Goal: Complete application form

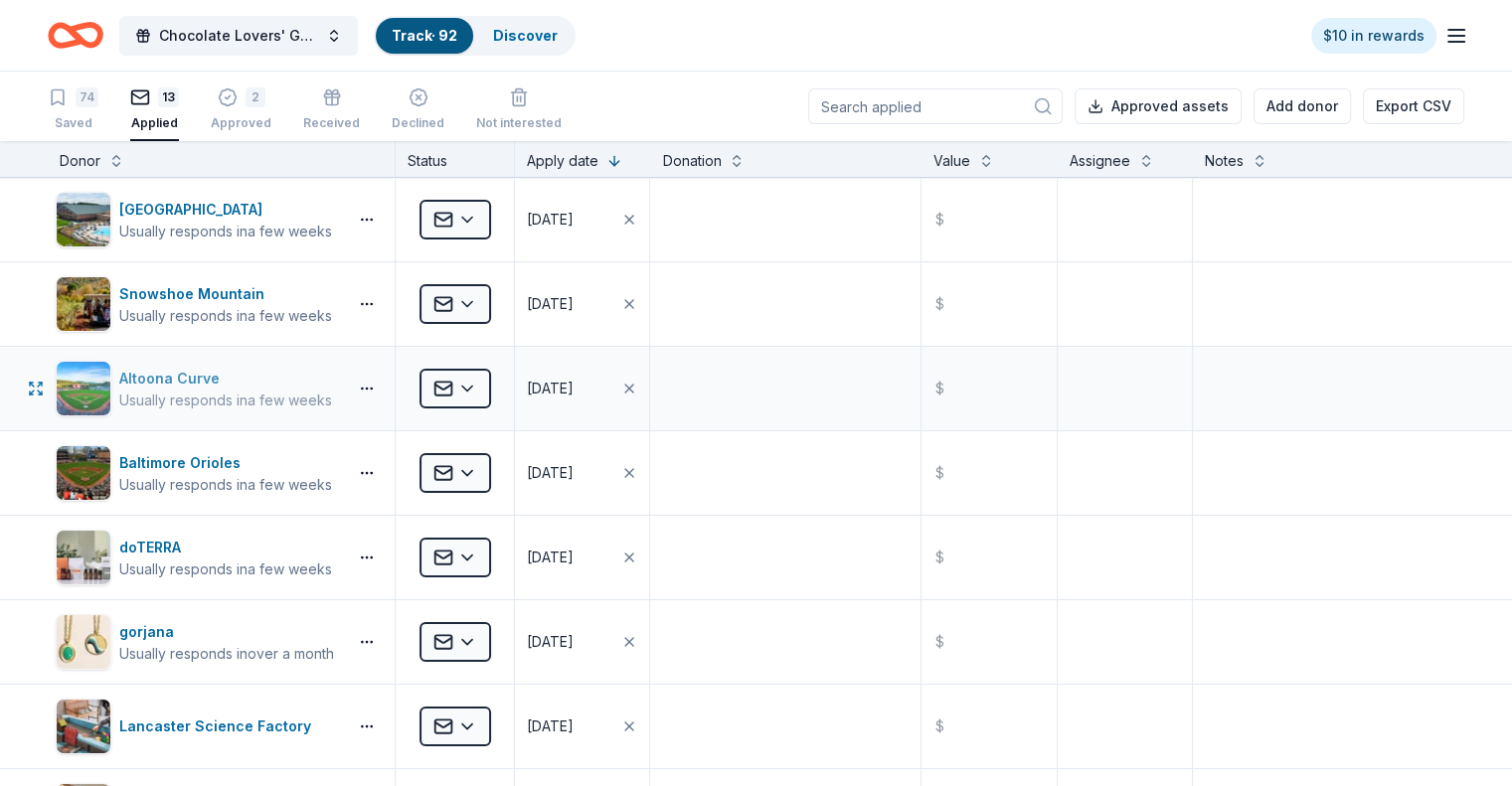
click at [329, 381] on div "Altoona Curve" at bounding box center [226, 379] width 213 height 24
click at [285, 475] on div "Usually responds in a few weeks" at bounding box center [226, 485] width 213 height 20
click at [179, 113] on div "13 Applied" at bounding box center [154, 109] width 49 height 44
click at [99, 107] on div "74 Saved" at bounding box center [73, 109] width 51 height 44
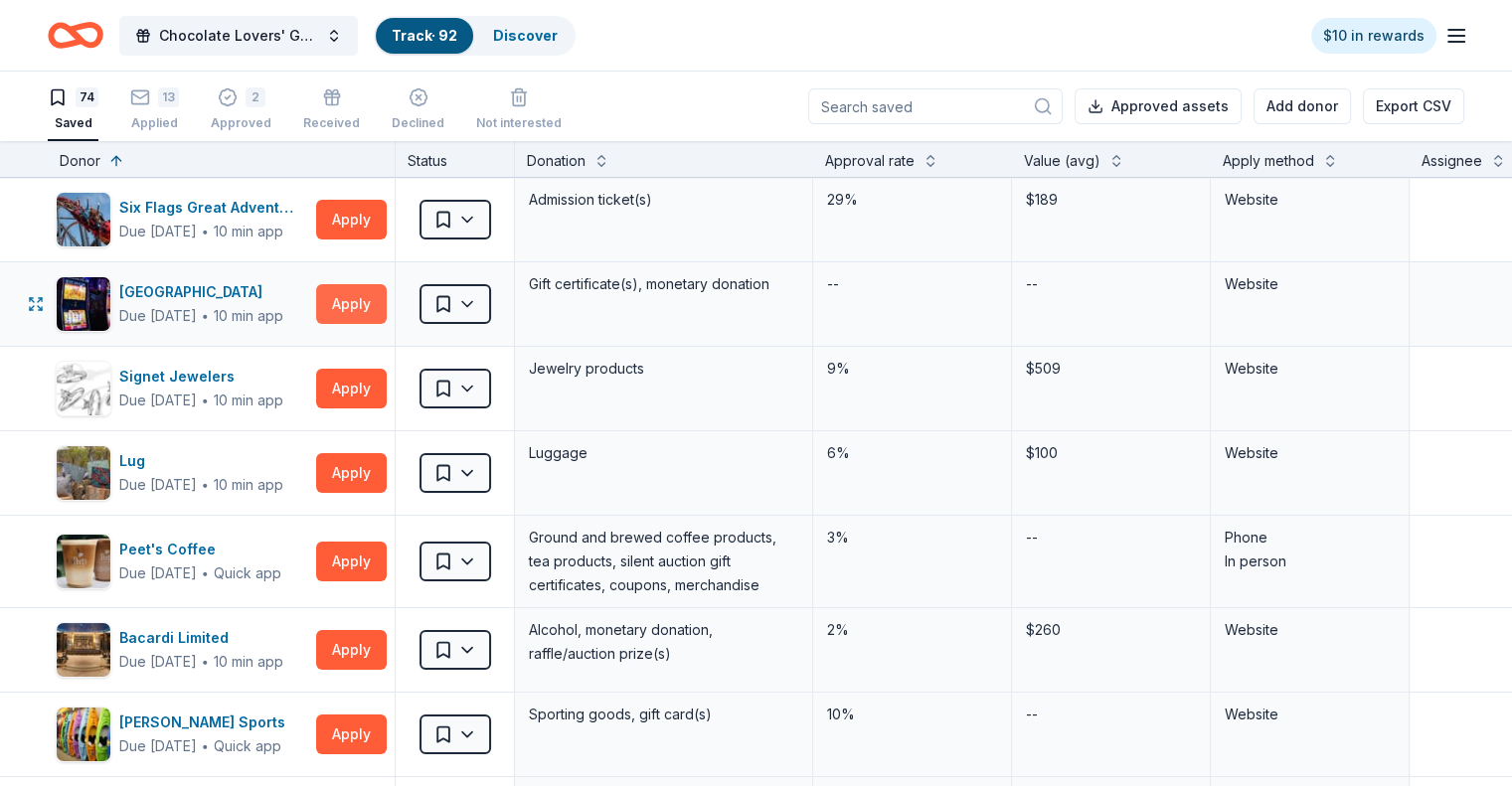
click at [386, 306] on button "Apply" at bounding box center [351, 304] width 71 height 40
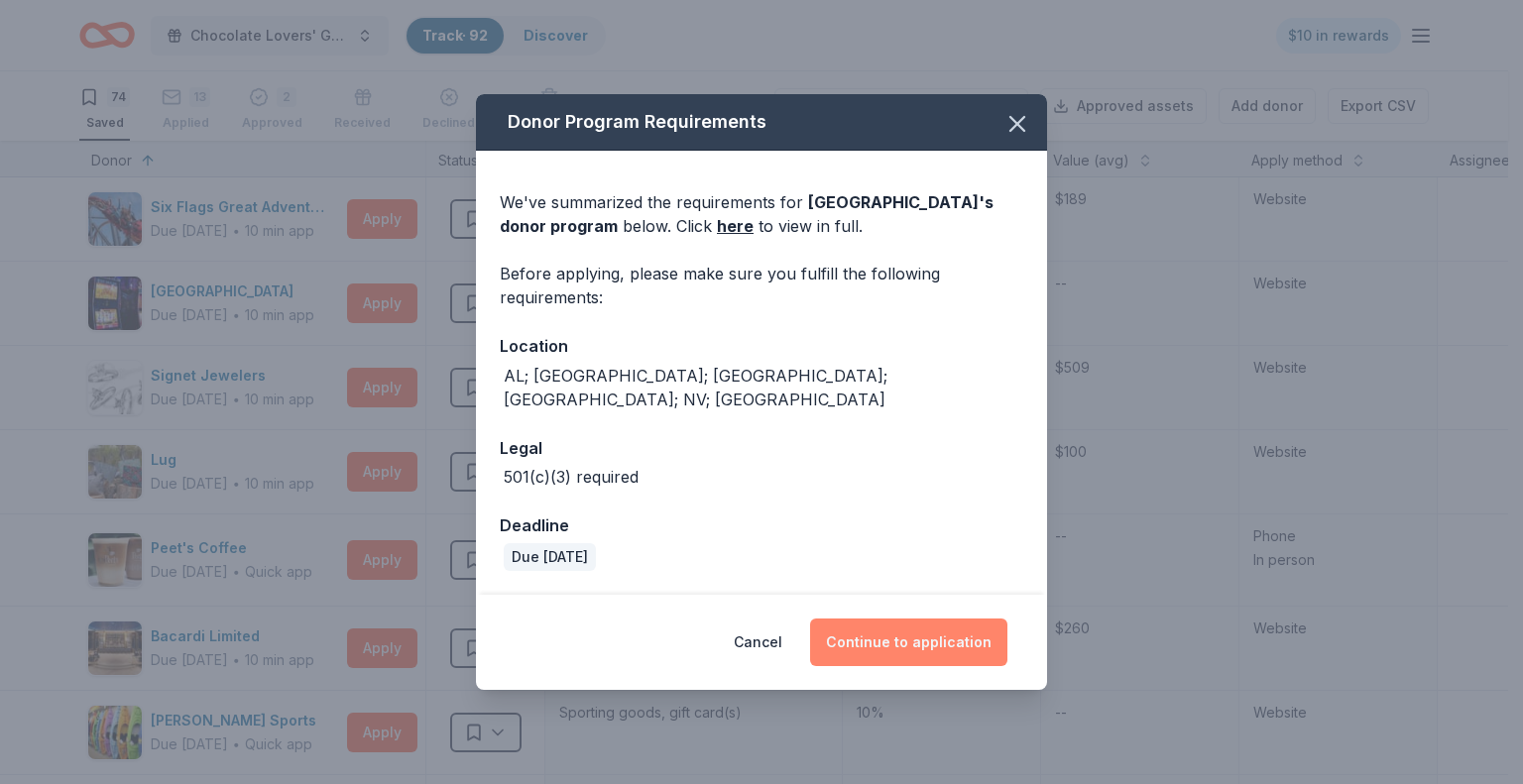
click at [916, 622] on button "Continue to application" at bounding box center [908, 642] width 198 height 48
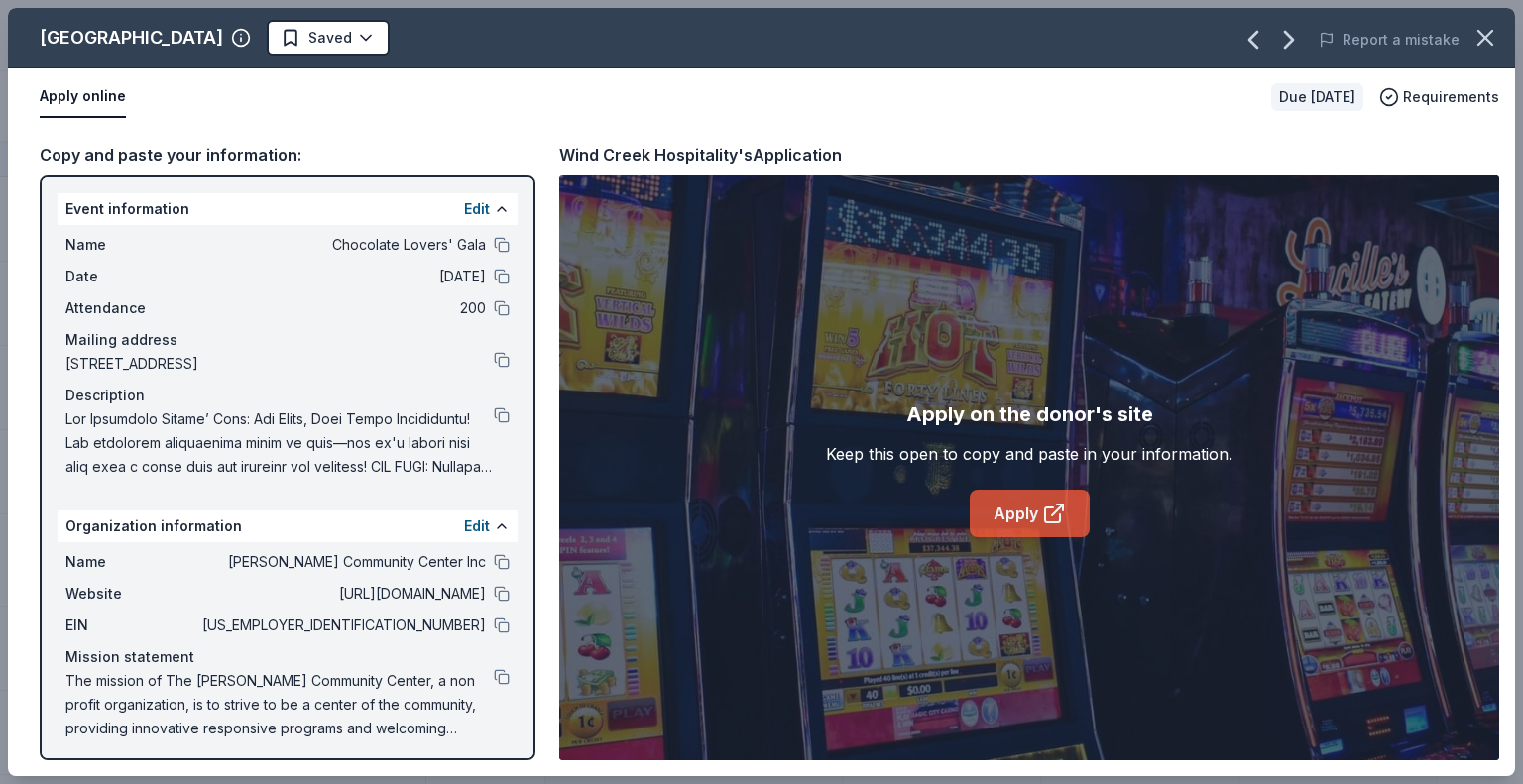
click at [1027, 511] on link "Apply" at bounding box center [1030, 513] width 120 height 48
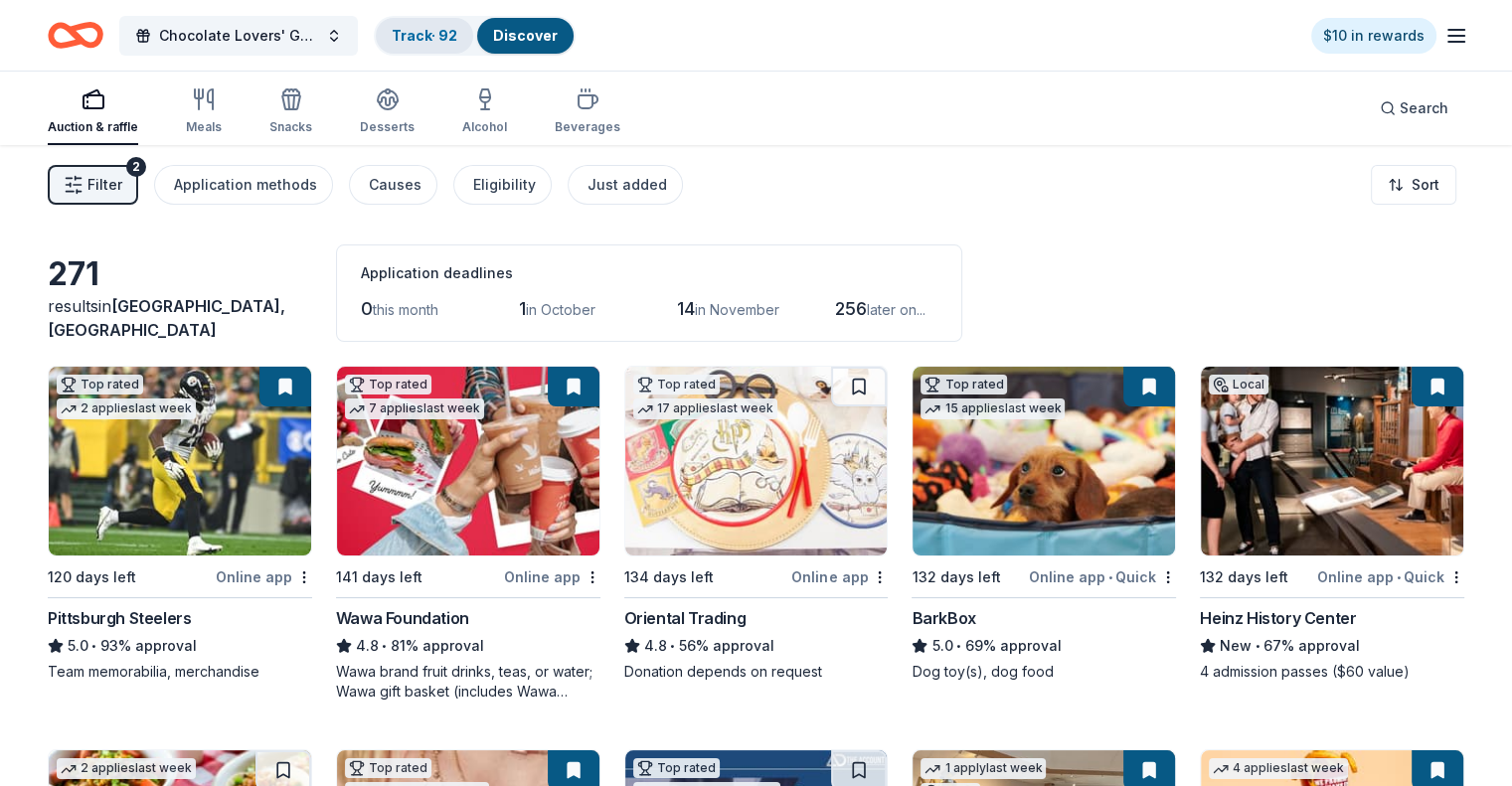
click at [451, 31] on link "Track · 92" at bounding box center [425, 35] width 66 height 17
click at [455, 41] on link "Track · 92" at bounding box center [425, 35] width 66 height 17
click at [458, 39] on link "Track · 92" at bounding box center [425, 35] width 66 height 17
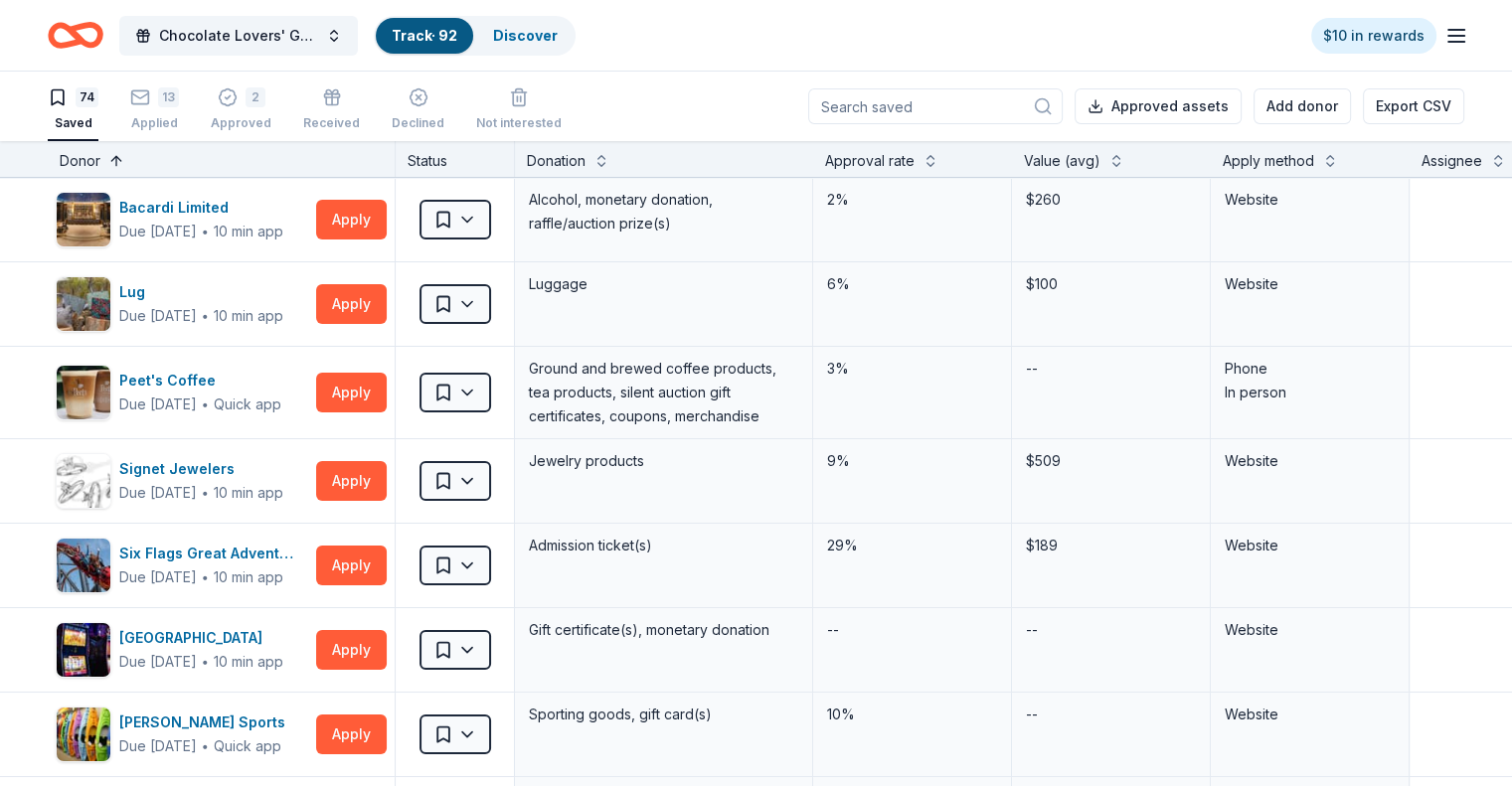
click at [124, 154] on button at bounding box center [116, 159] width 16 height 20
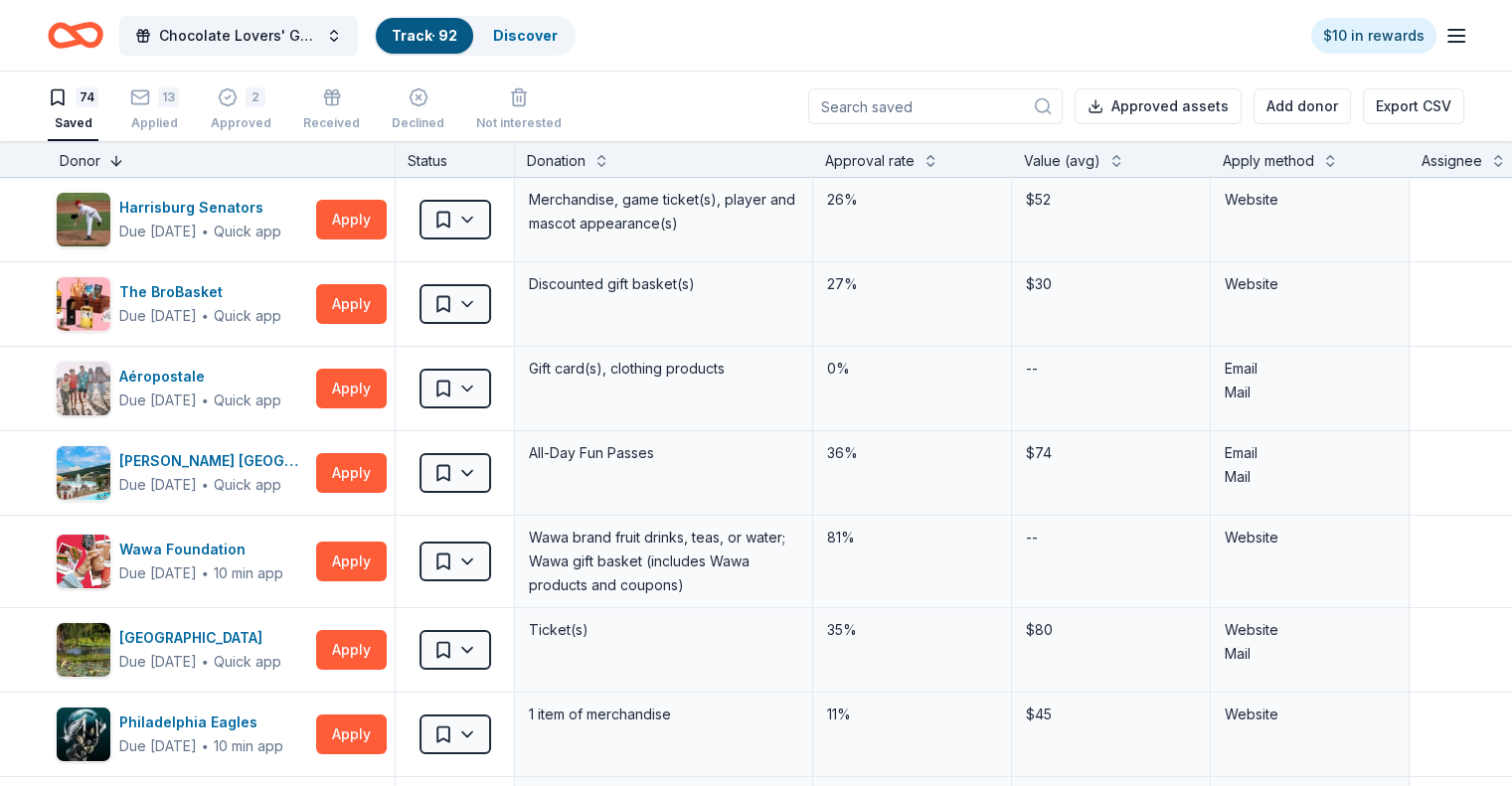
click at [124, 157] on button at bounding box center [116, 159] width 16 height 20
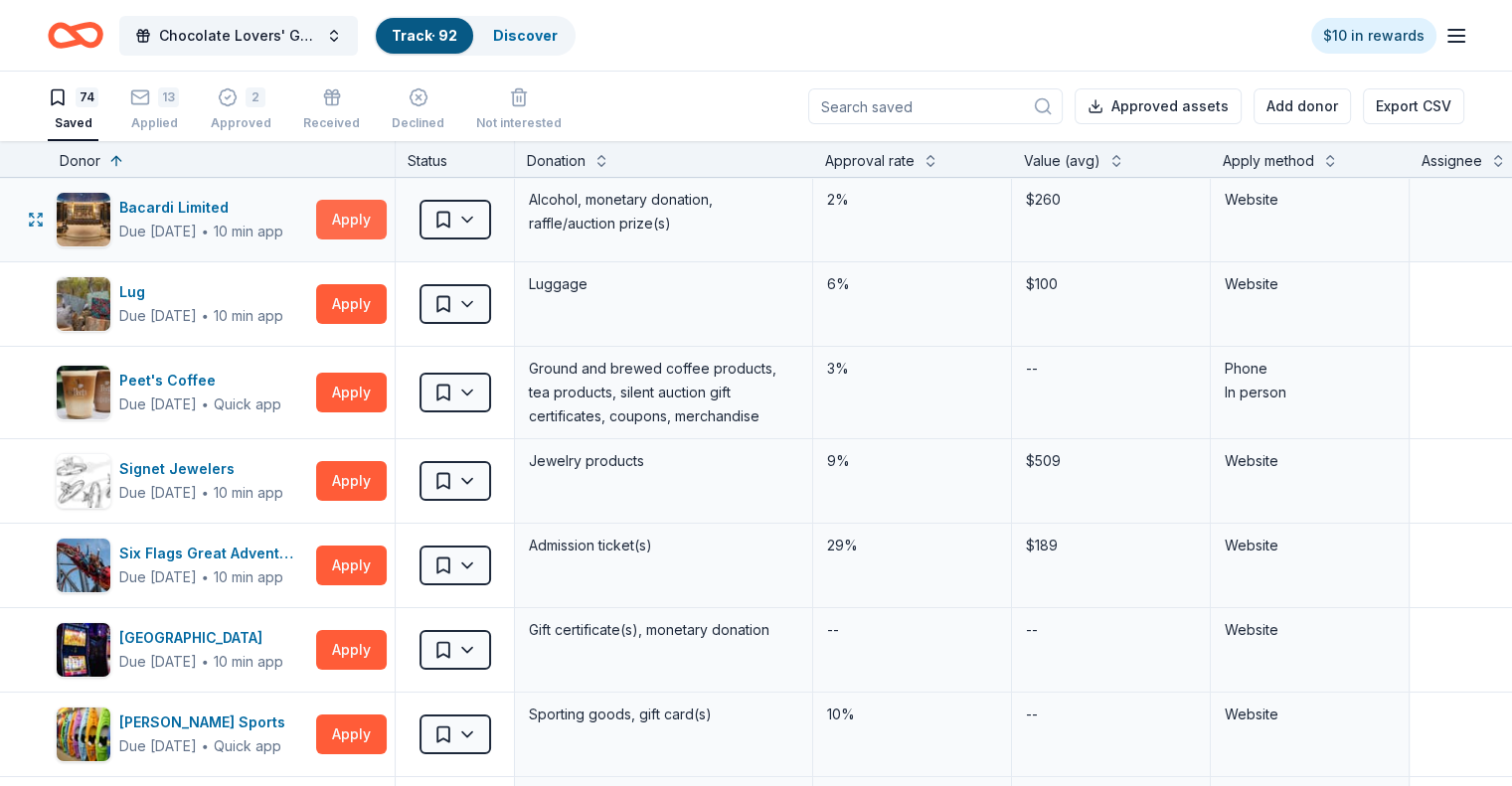
click at [383, 228] on button "Apply" at bounding box center [351, 220] width 71 height 40
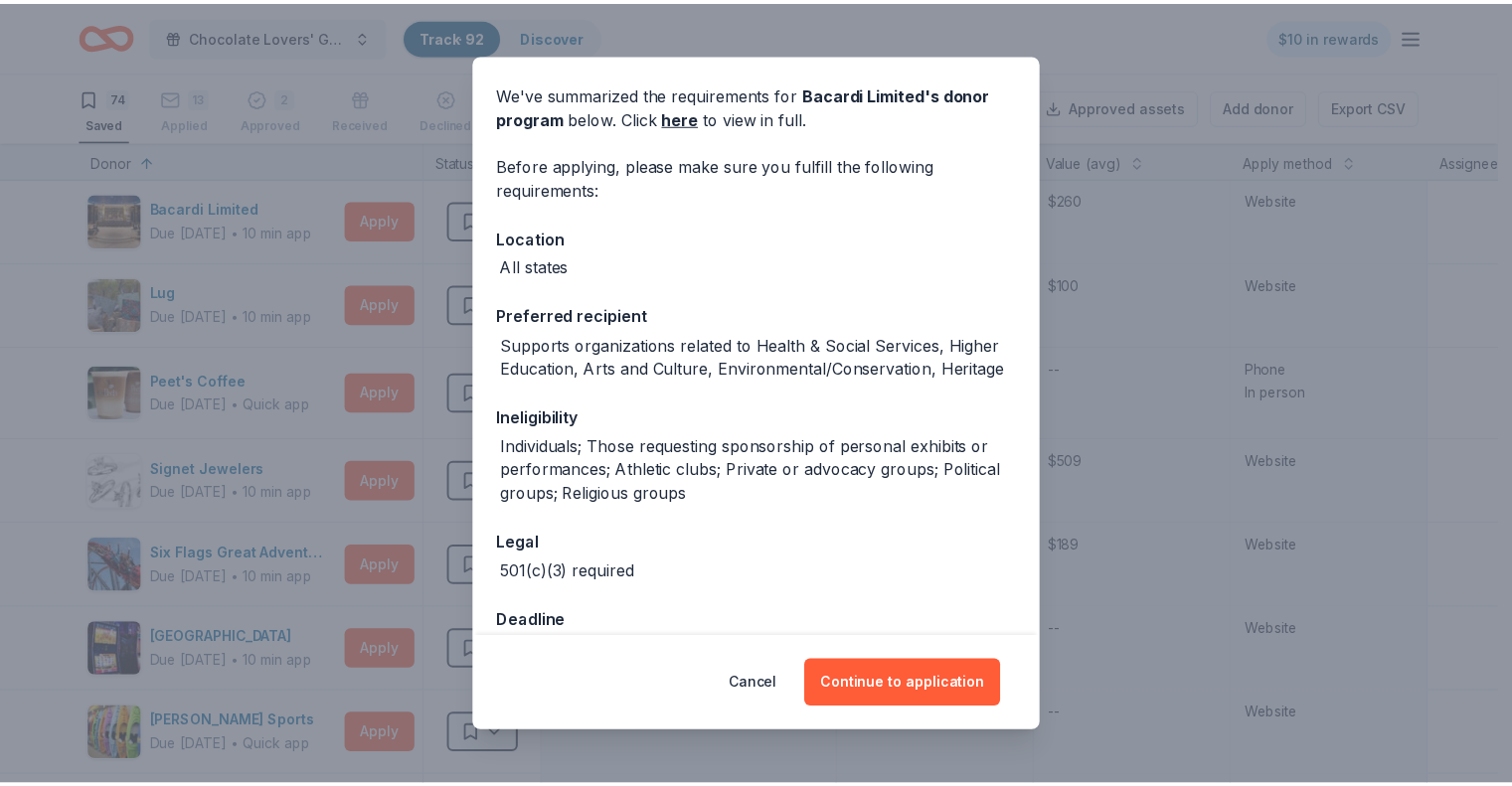
scroll to position [99, 0]
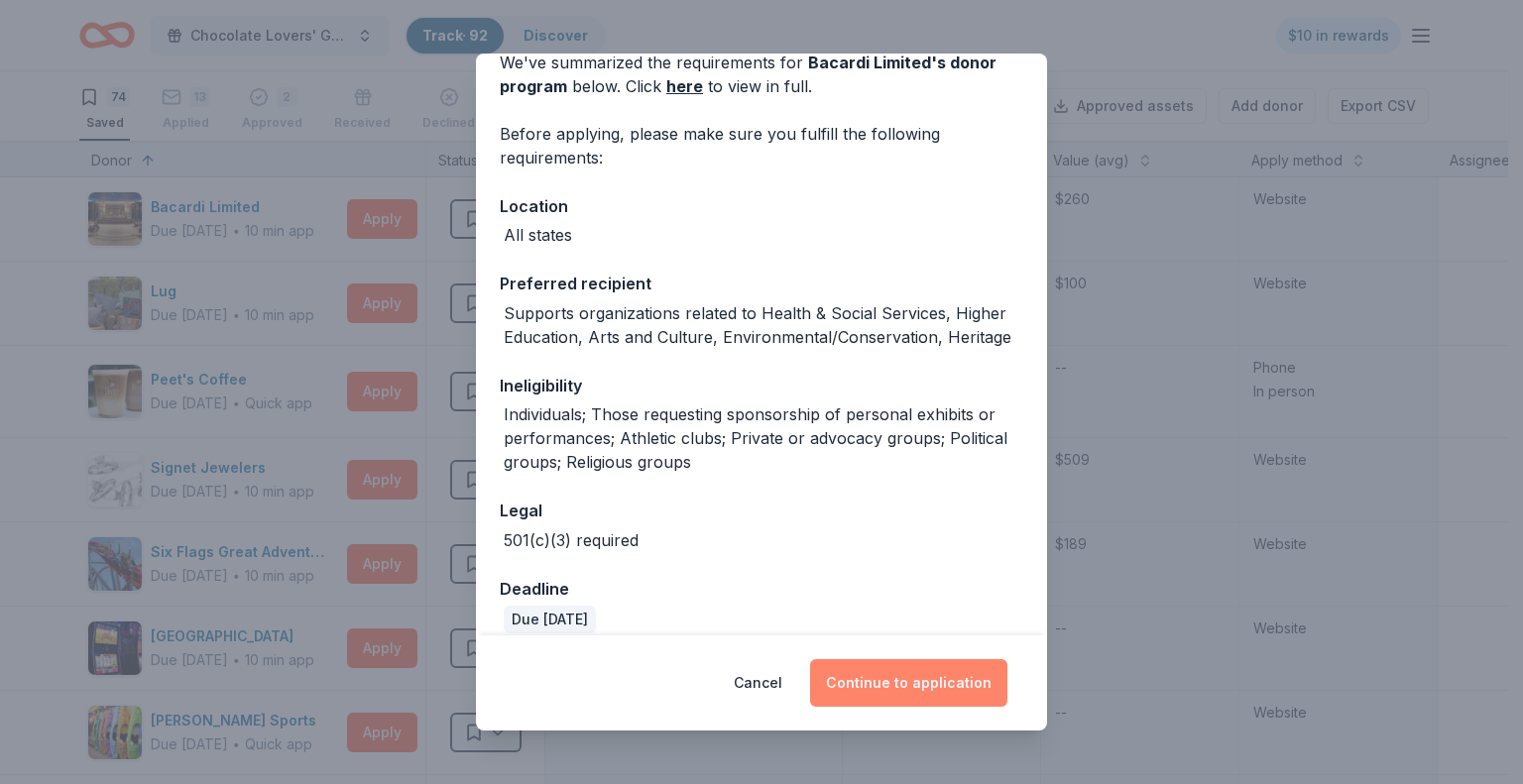
click at [879, 675] on button "Continue to application" at bounding box center [908, 683] width 198 height 48
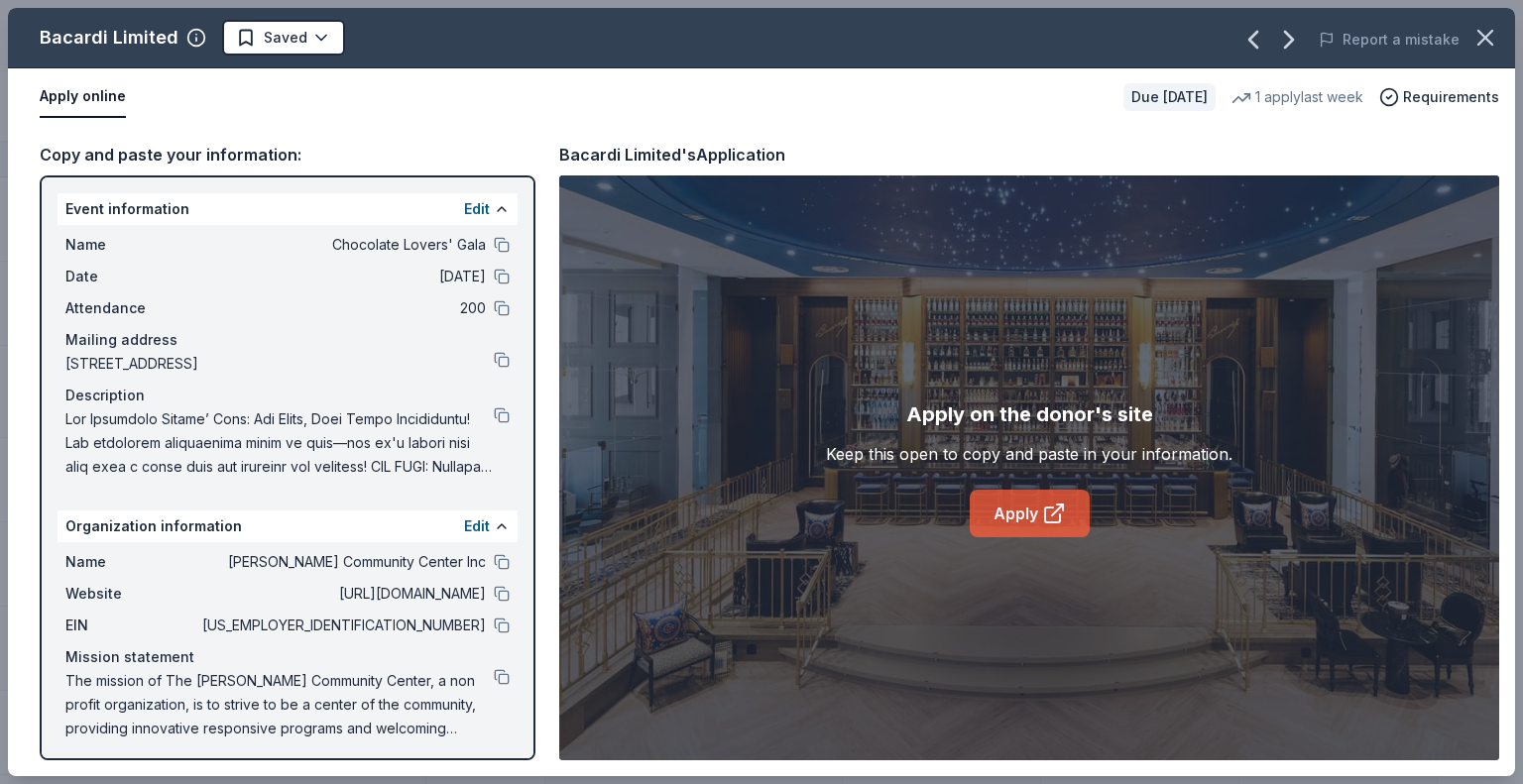
click at [1029, 506] on link "Apply" at bounding box center [1030, 513] width 120 height 48
click at [1008, 515] on link "Apply" at bounding box center [1030, 513] width 120 height 48
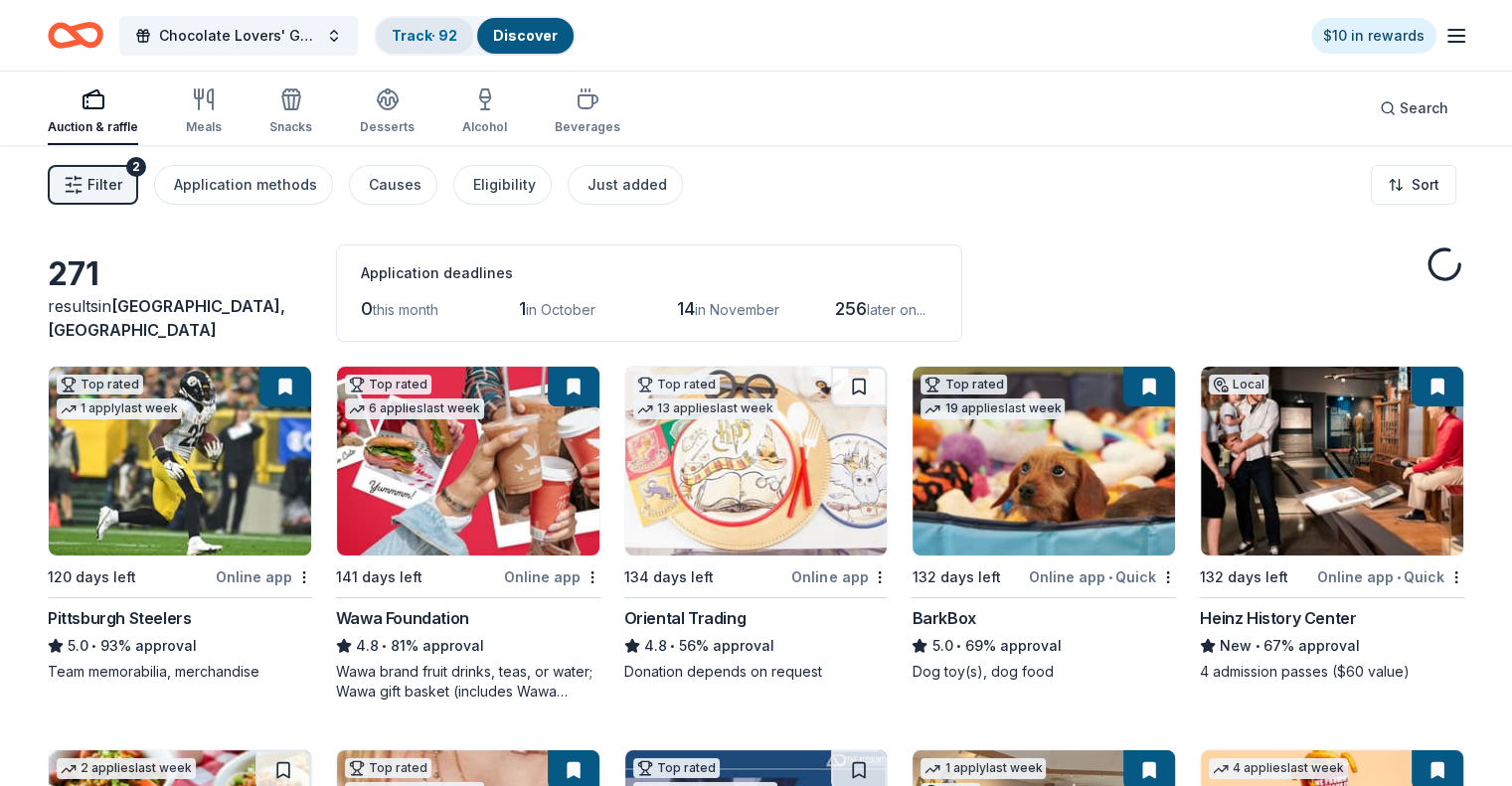
click at [438, 33] on link "Track · 92" at bounding box center [425, 35] width 66 height 17
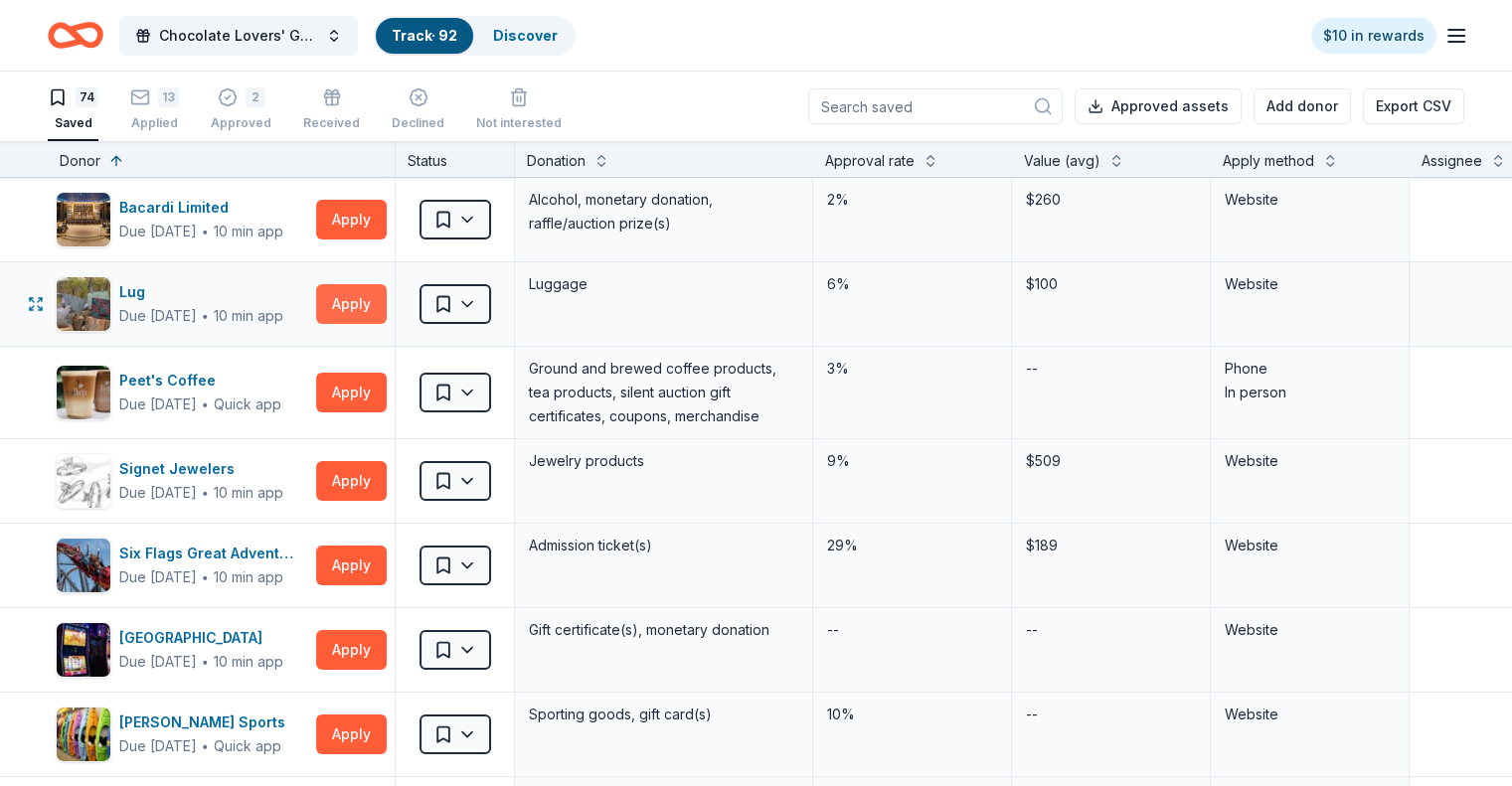
click at [378, 298] on button "Apply" at bounding box center [351, 304] width 71 height 40
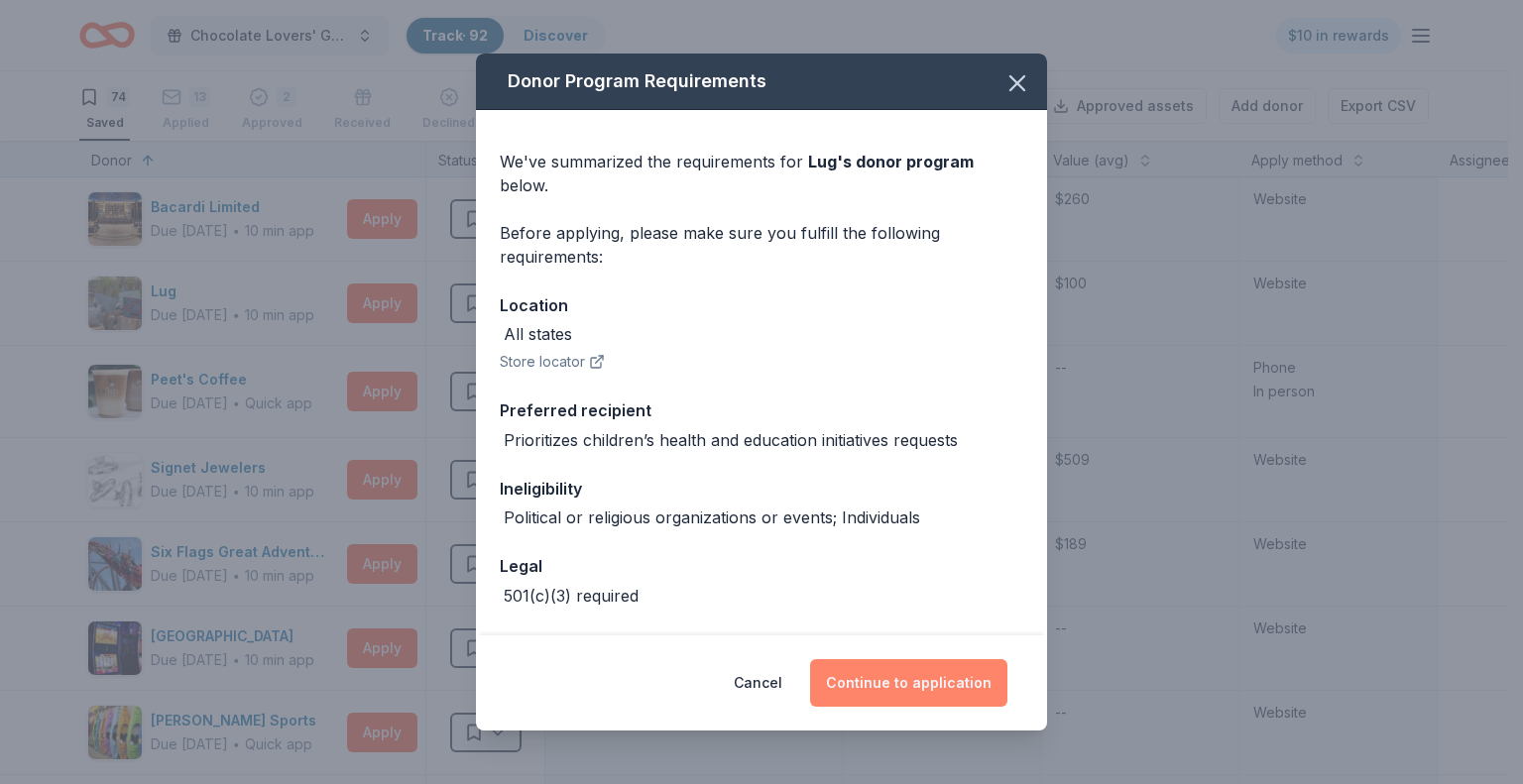
click at [898, 674] on button "Continue to application" at bounding box center [908, 683] width 198 height 48
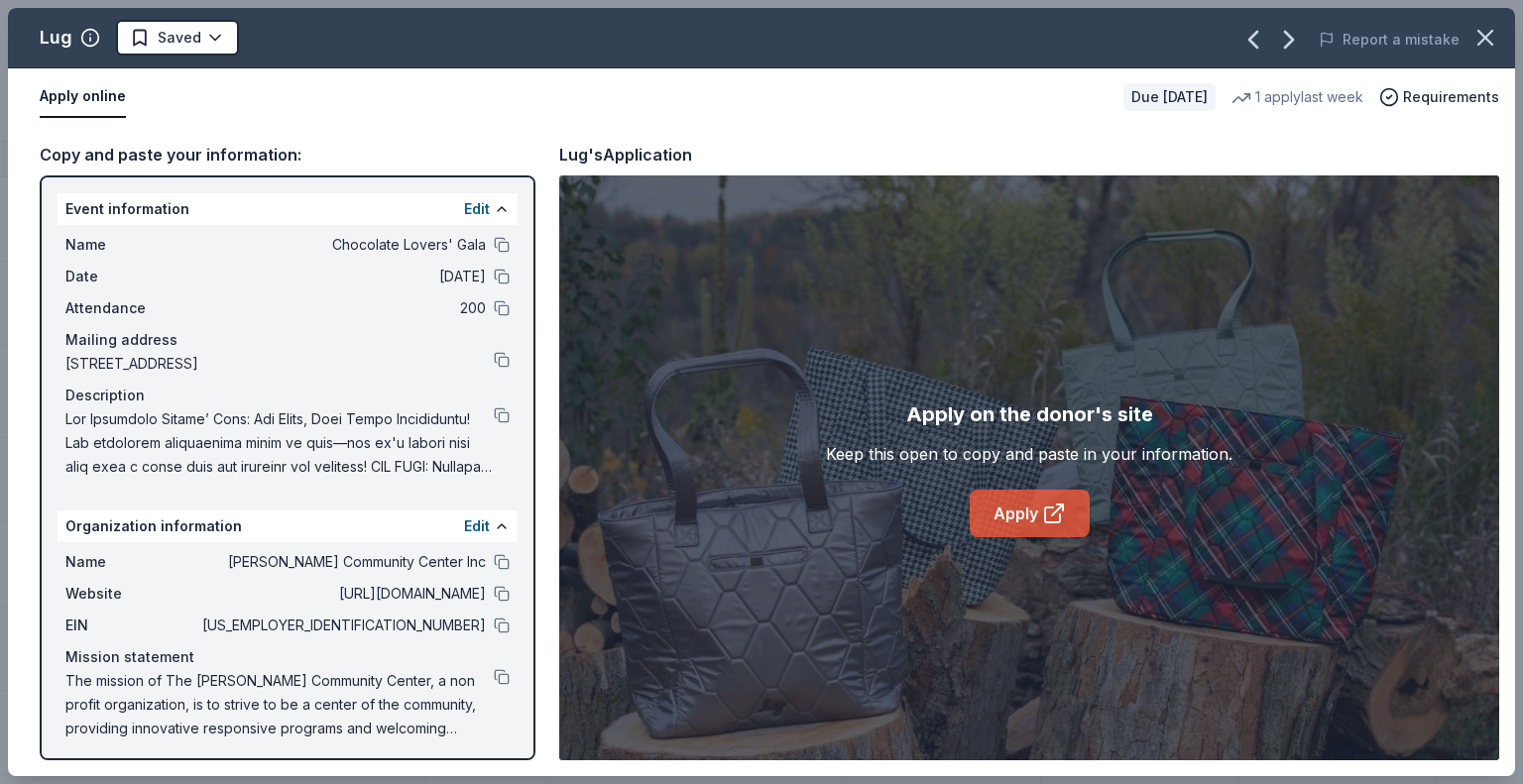
click at [1027, 520] on link "Apply" at bounding box center [1030, 513] width 120 height 48
click at [493, 680] on button at bounding box center [501, 677] width 16 height 16
click at [493, 411] on button at bounding box center [501, 416] width 16 height 16
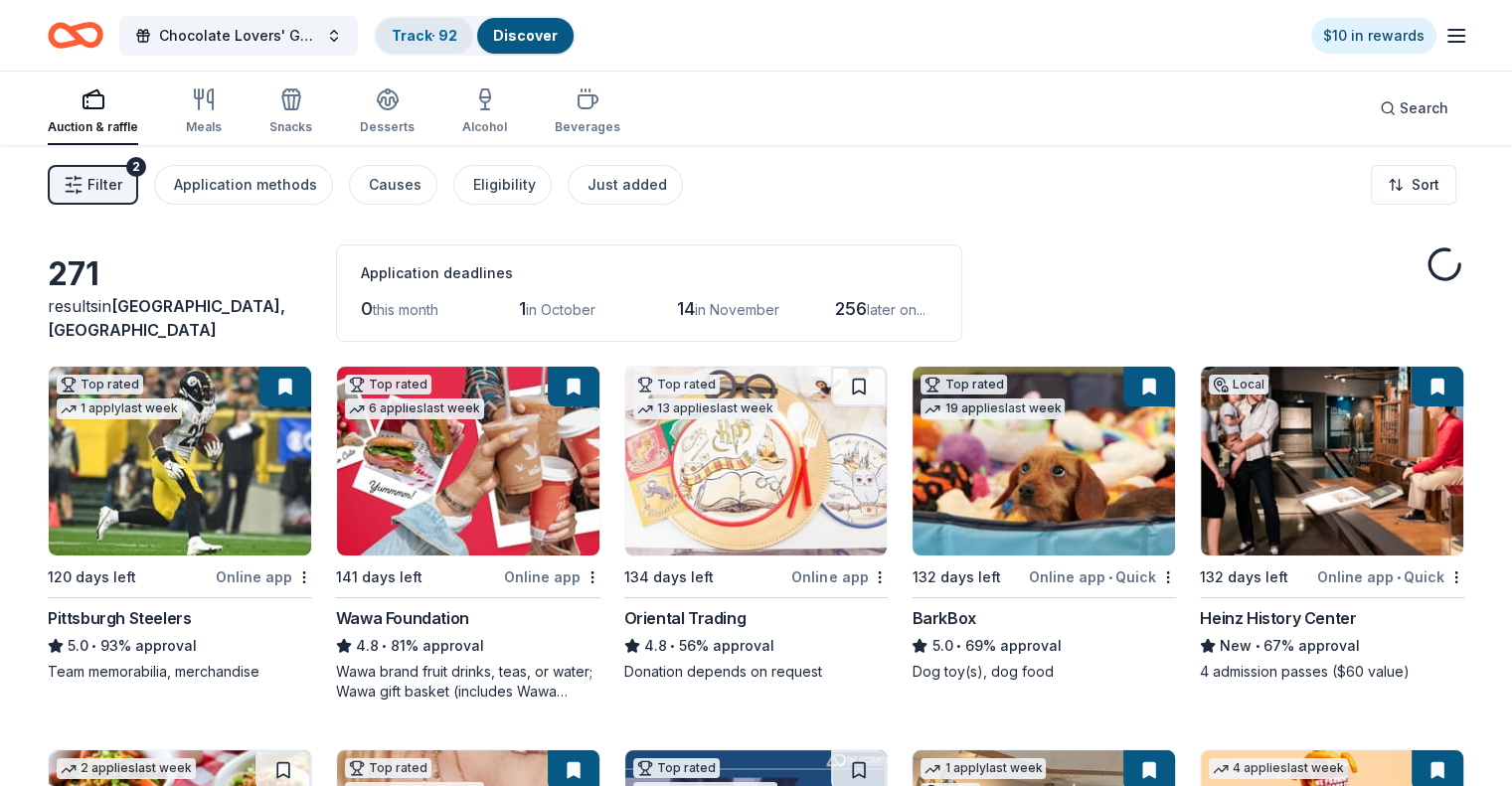
click at [454, 23] on div "Track · 92" at bounding box center [425, 36] width 98 height 36
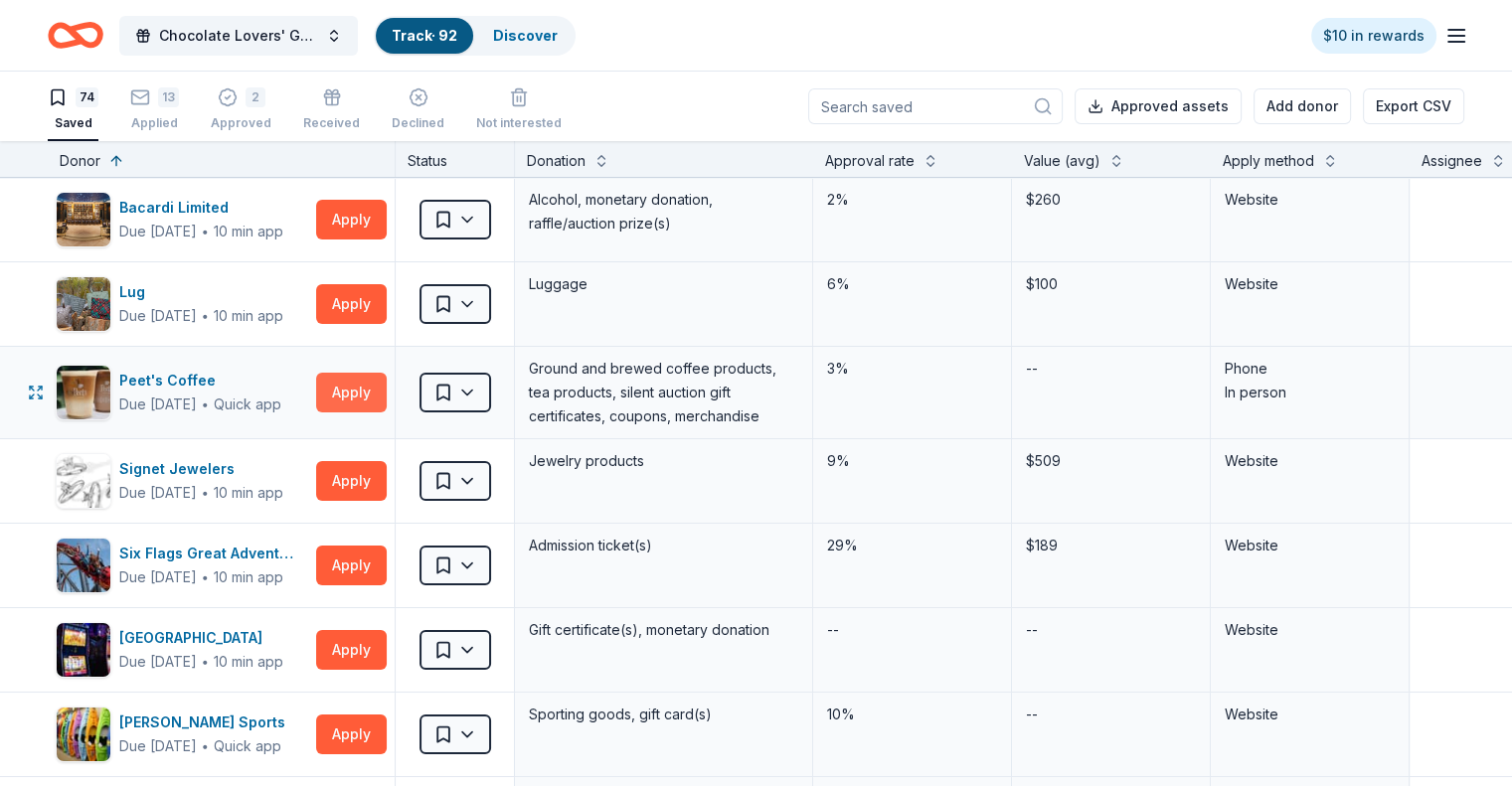
click at [370, 388] on button "Apply" at bounding box center [351, 393] width 71 height 40
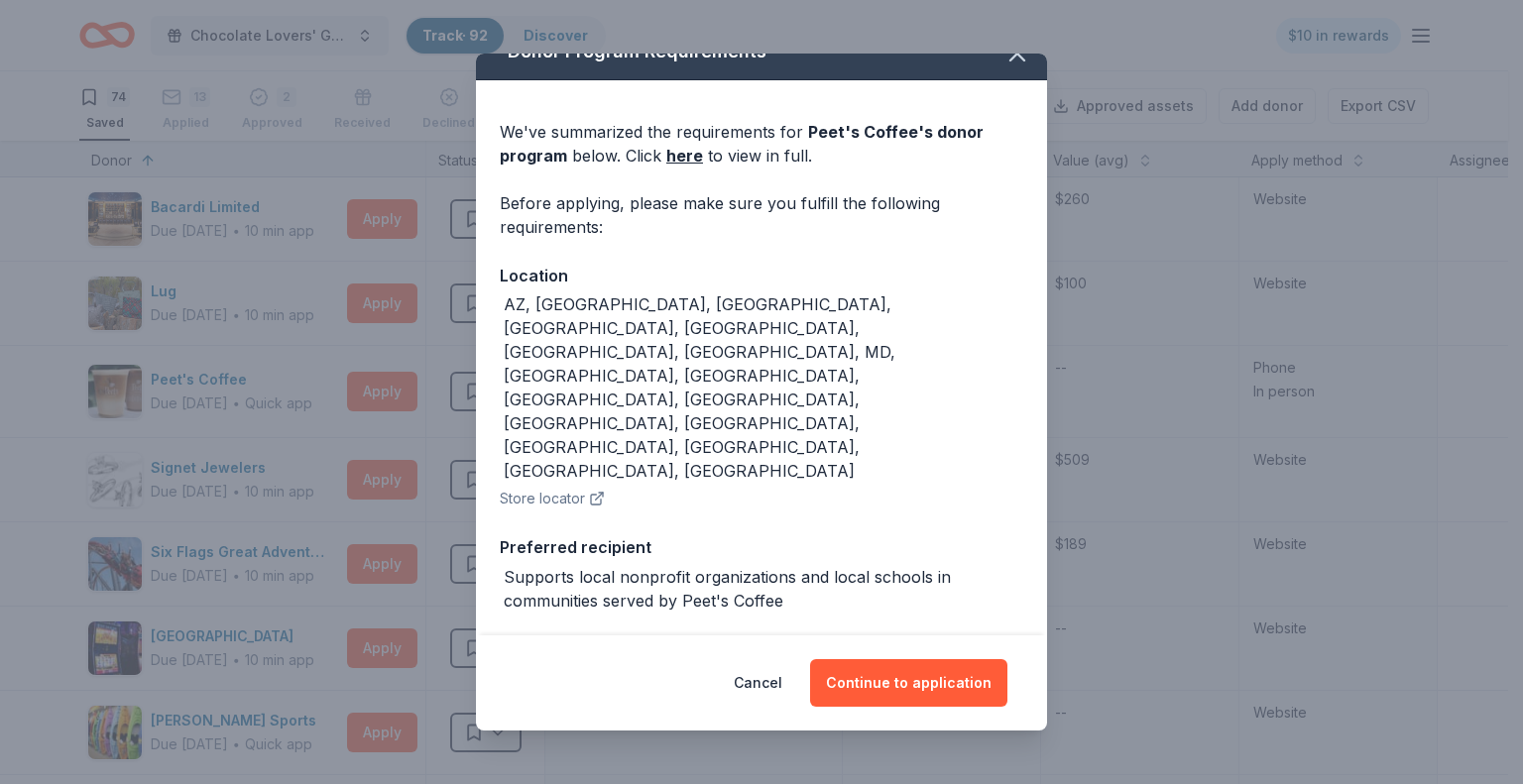
scroll to position [46, 0]
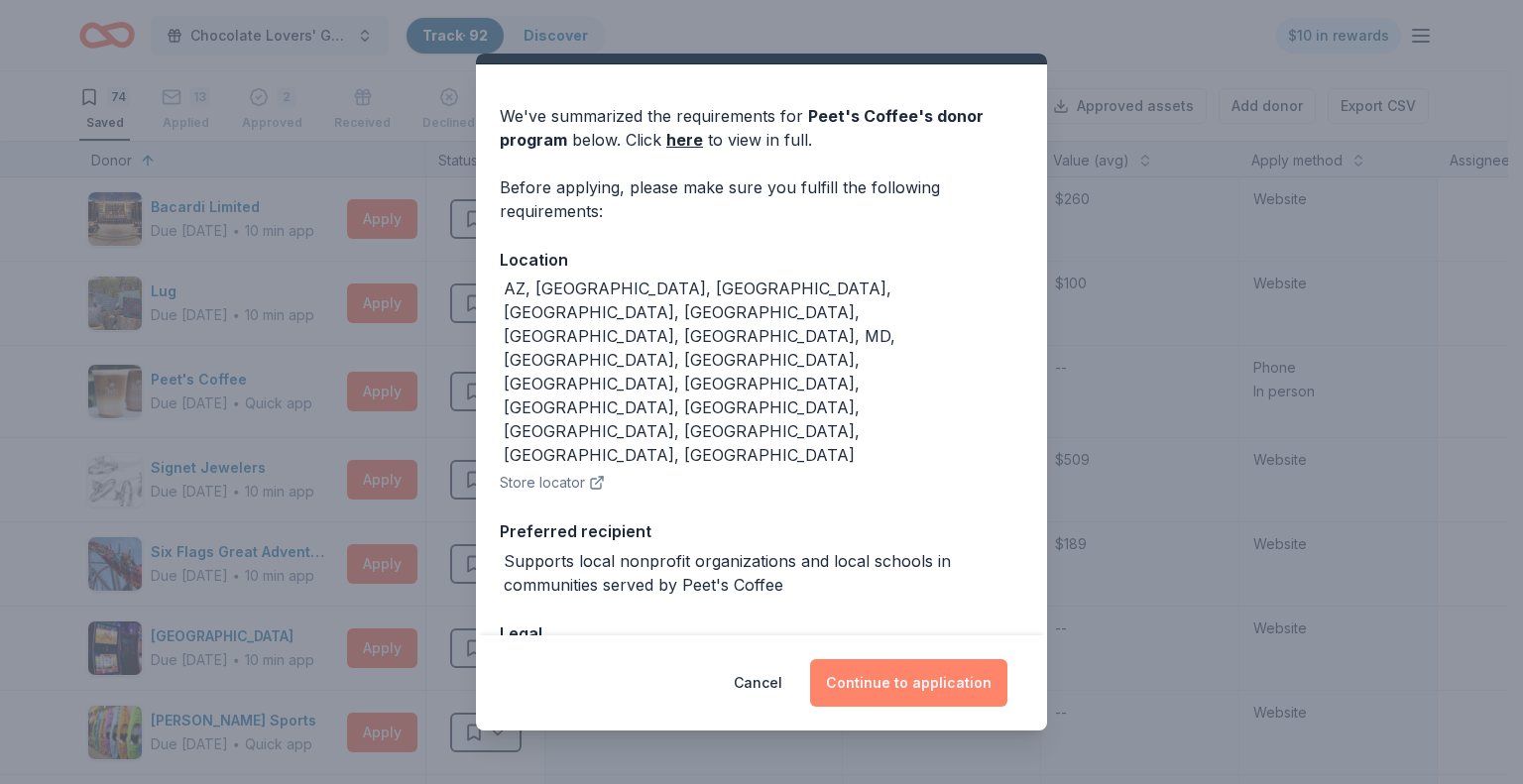
click at [889, 665] on button "Continue to application" at bounding box center [908, 683] width 198 height 48
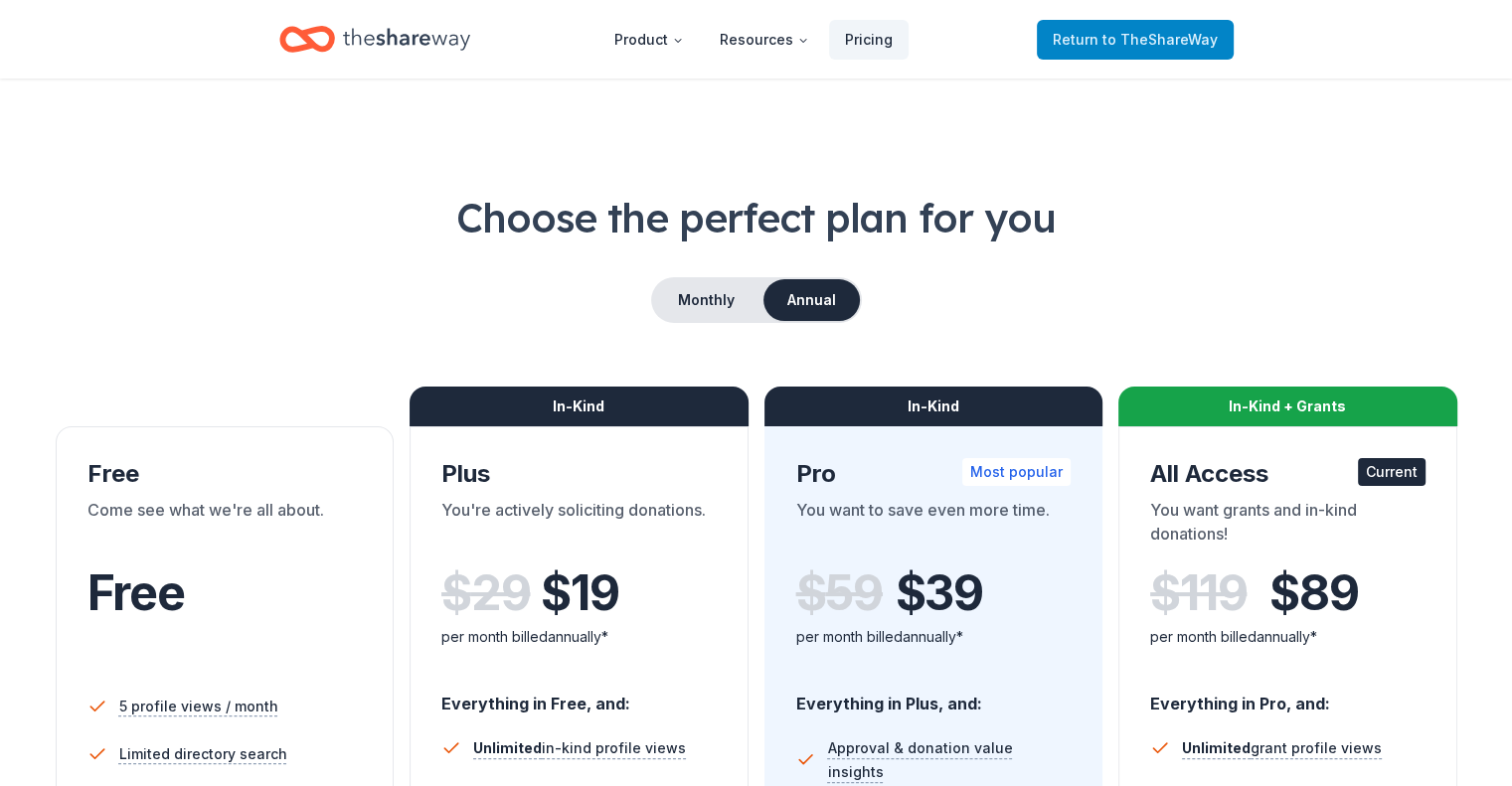
click at [1138, 35] on span "to TheShareWay" at bounding box center [1161, 39] width 115 height 17
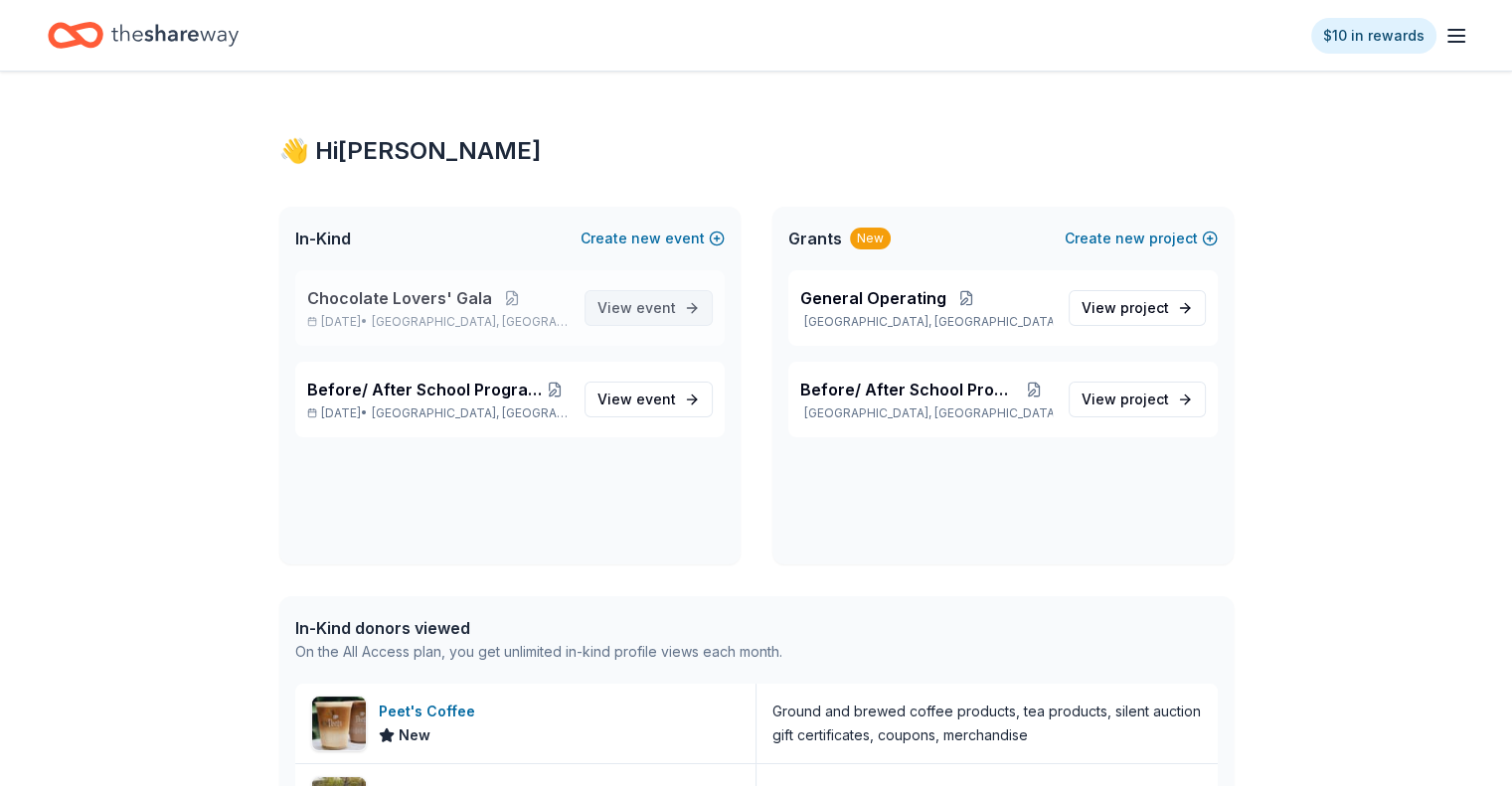
click at [628, 307] on span "View event" at bounding box center [636, 308] width 79 height 24
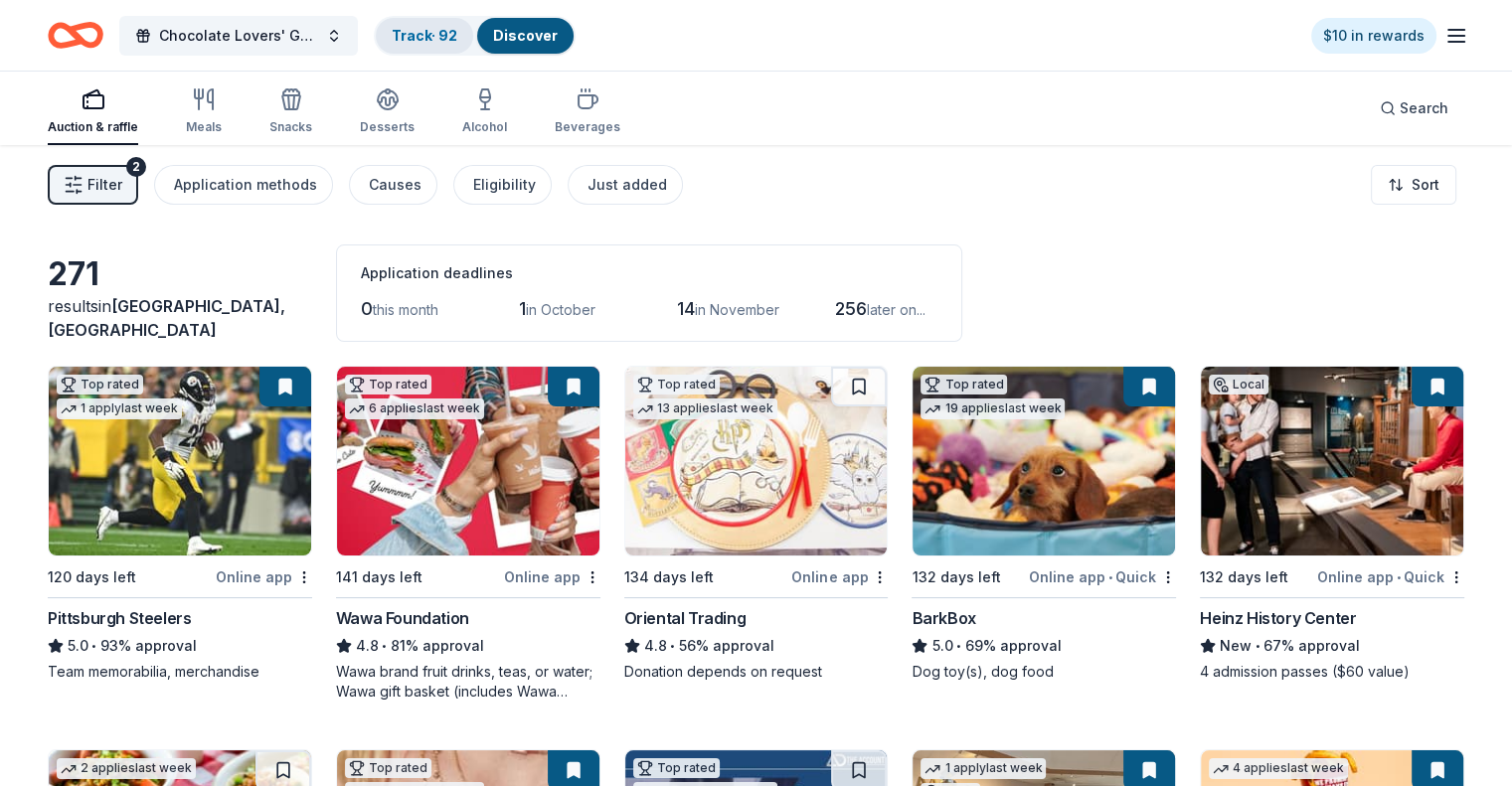
click at [458, 40] on link "Track · 92" at bounding box center [425, 35] width 66 height 17
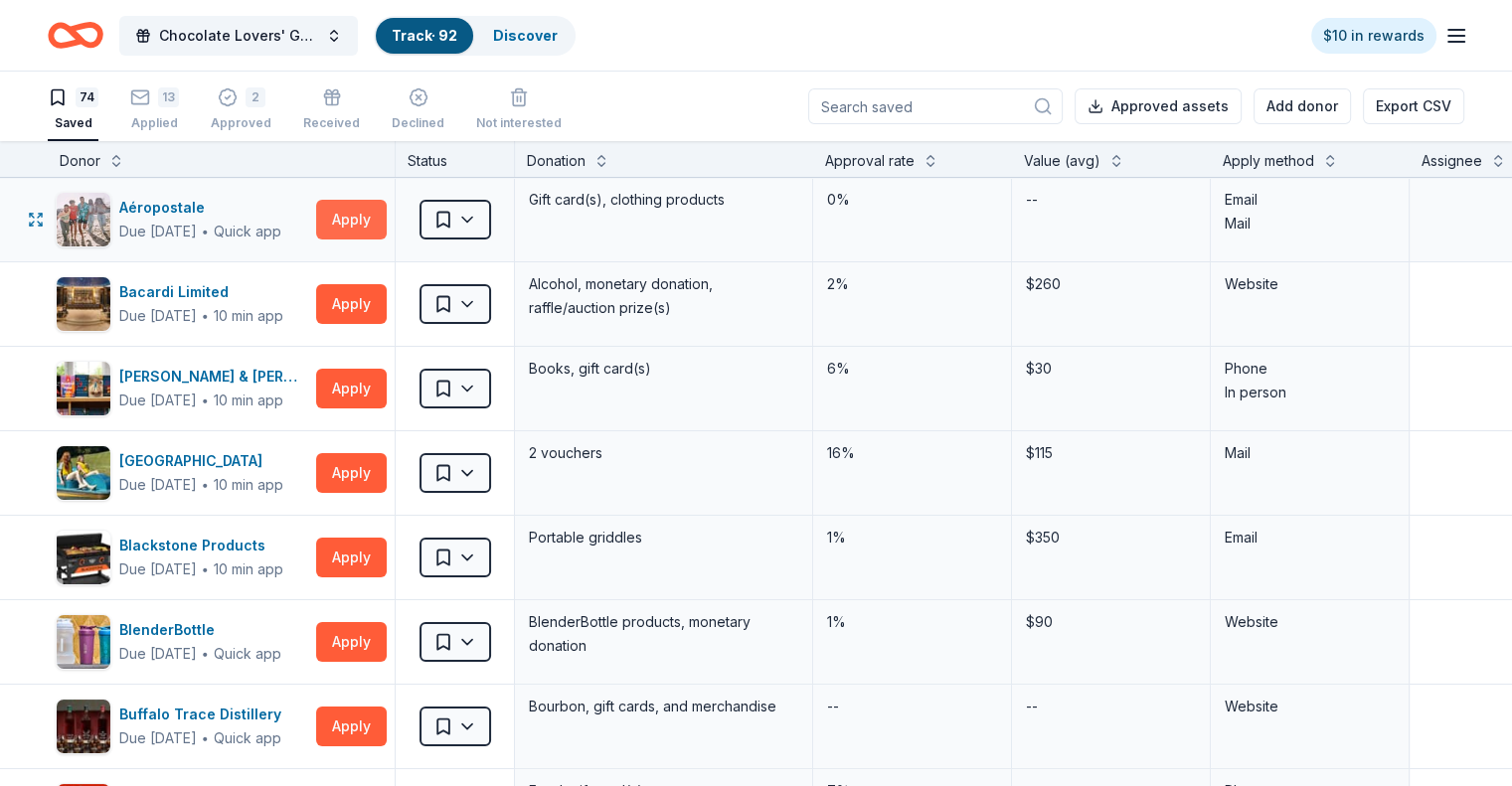
click at [383, 217] on button "Apply" at bounding box center [351, 220] width 71 height 40
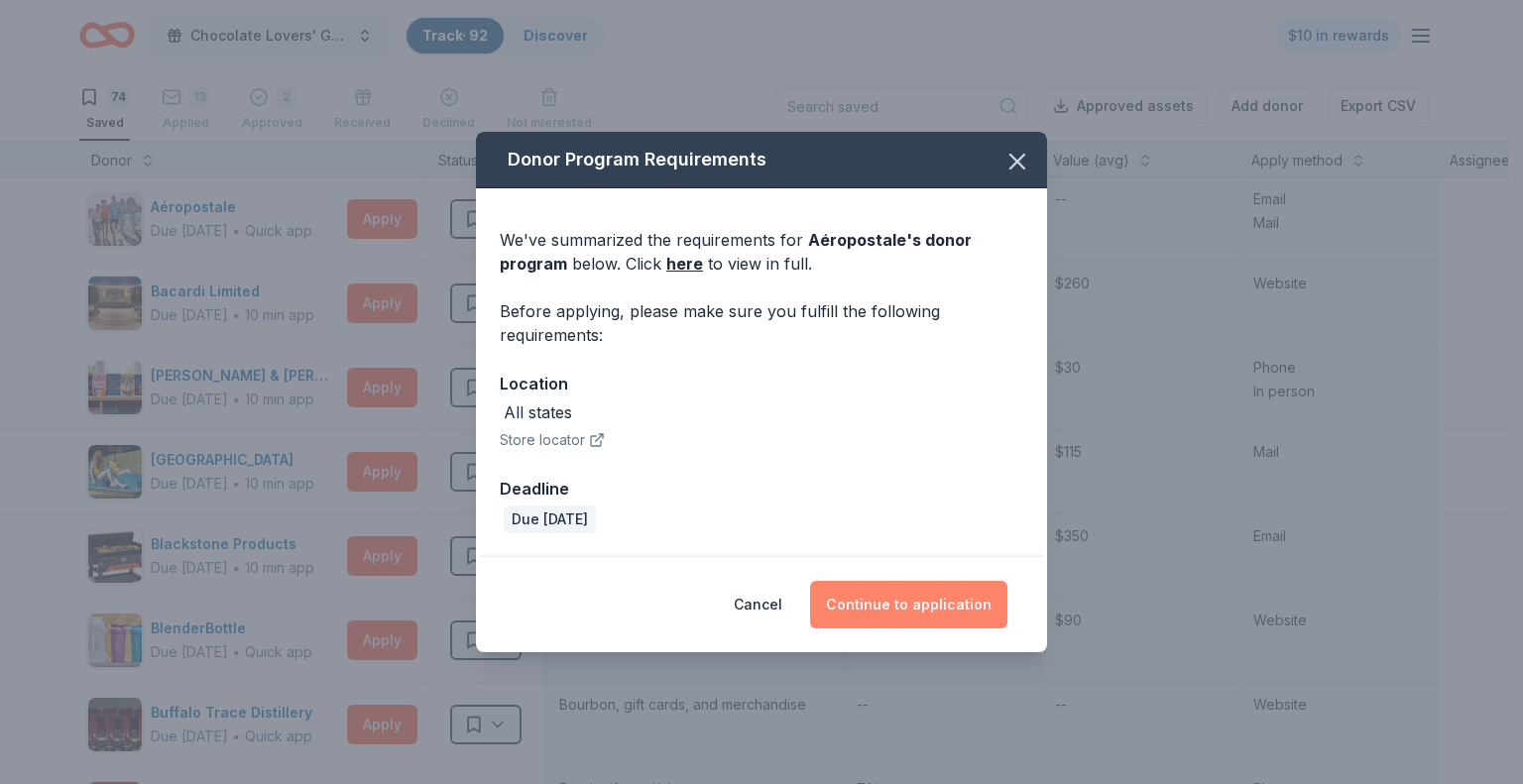
click at [920, 595] on button "Continue to application" at bounding box center [908, 604] width 198 height 48
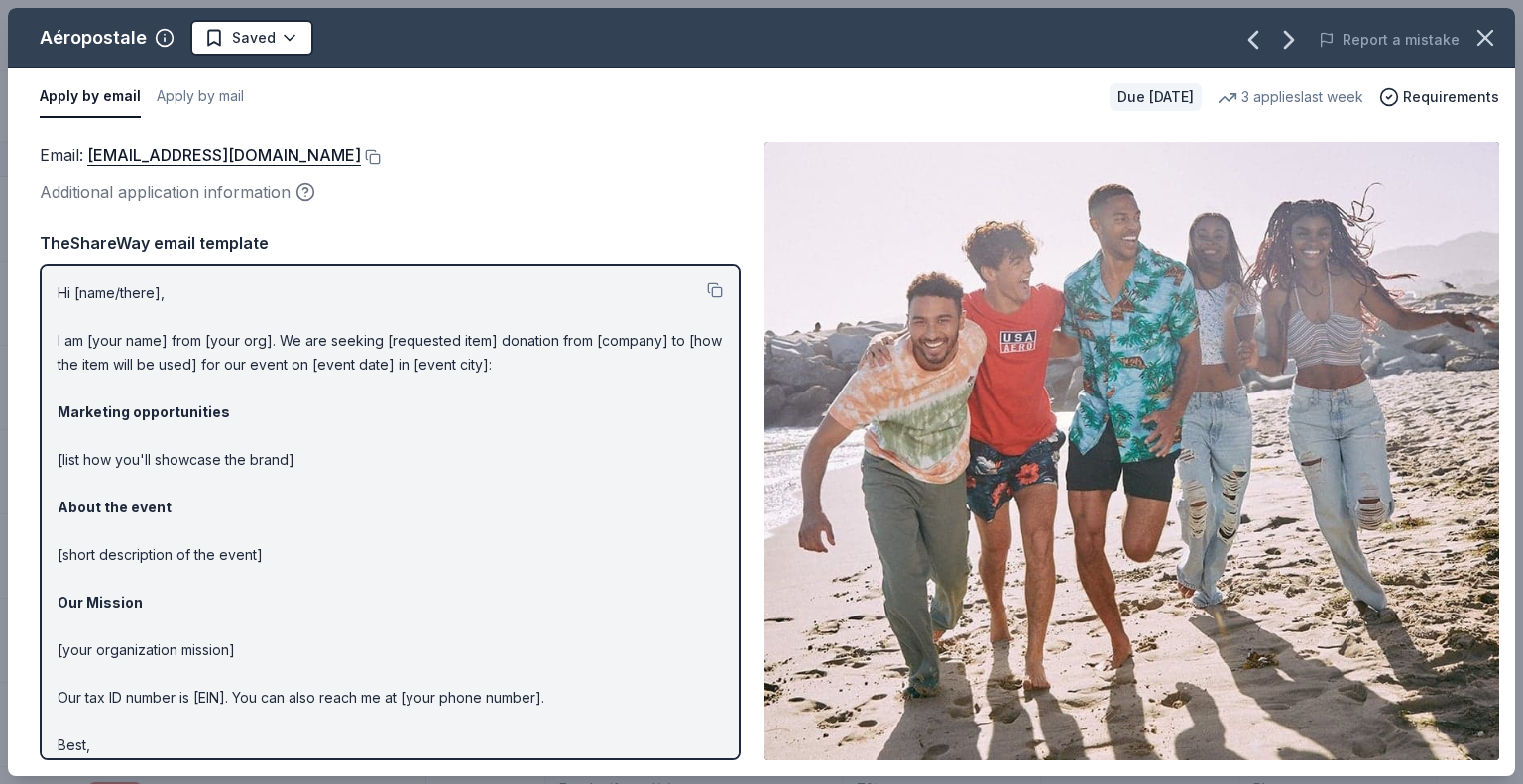
drag, startPoint x: 61, startPoint y: 292, endPoint x: 172, endPoint y: 327, distance: 116.4
click at [172, 327] on p "Hi [name/there], I am [your name] from [your org]. We are seeking [requested it…" at bounding box center [390, 531] width 665 height 499
click at [707, 288] on button at bounding box center [715, 291] width 16 height 16
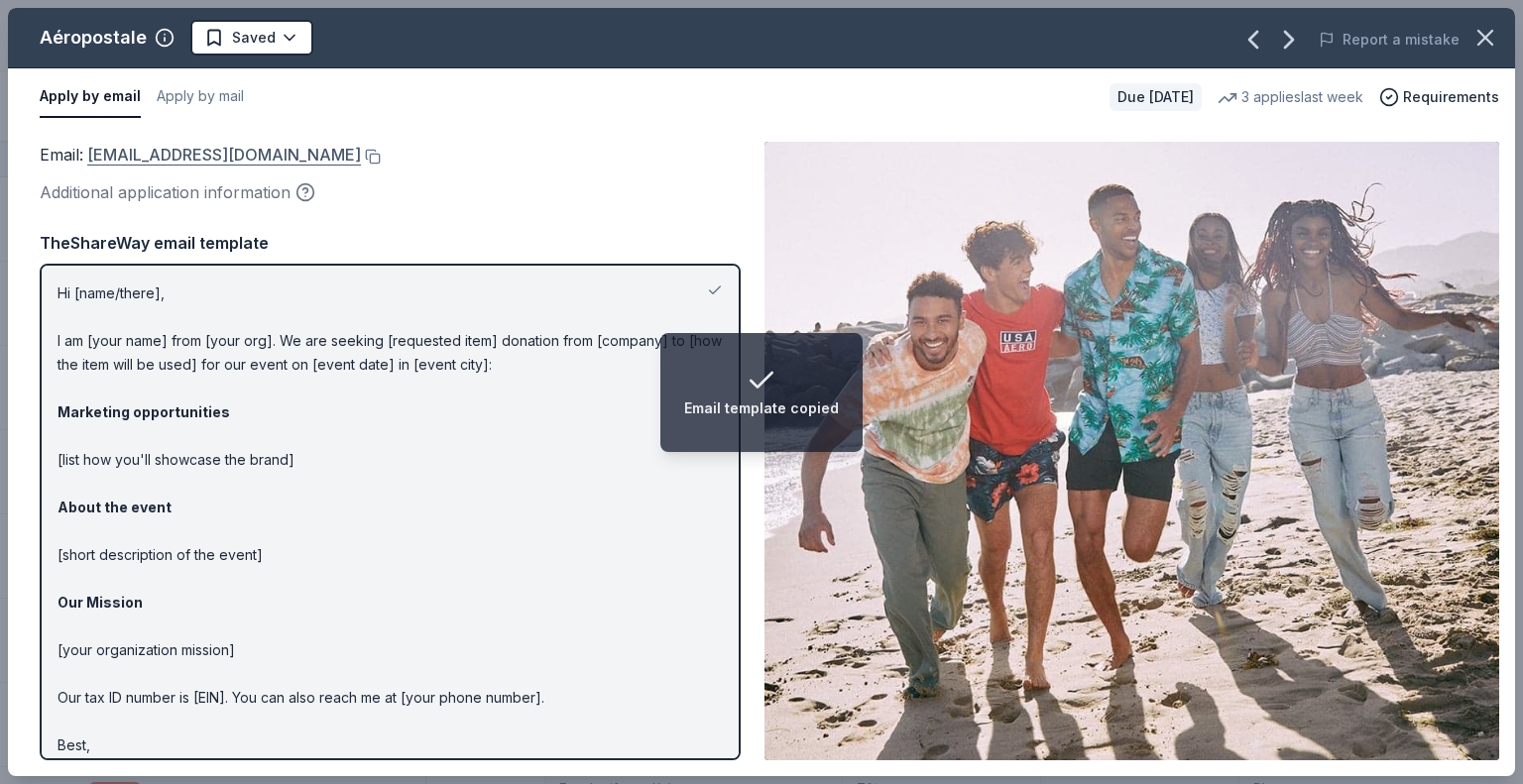
click at [274, 158] on link "charitabledonations@aeropostale.com" at bounding box center [224, 155] width 274 height 26
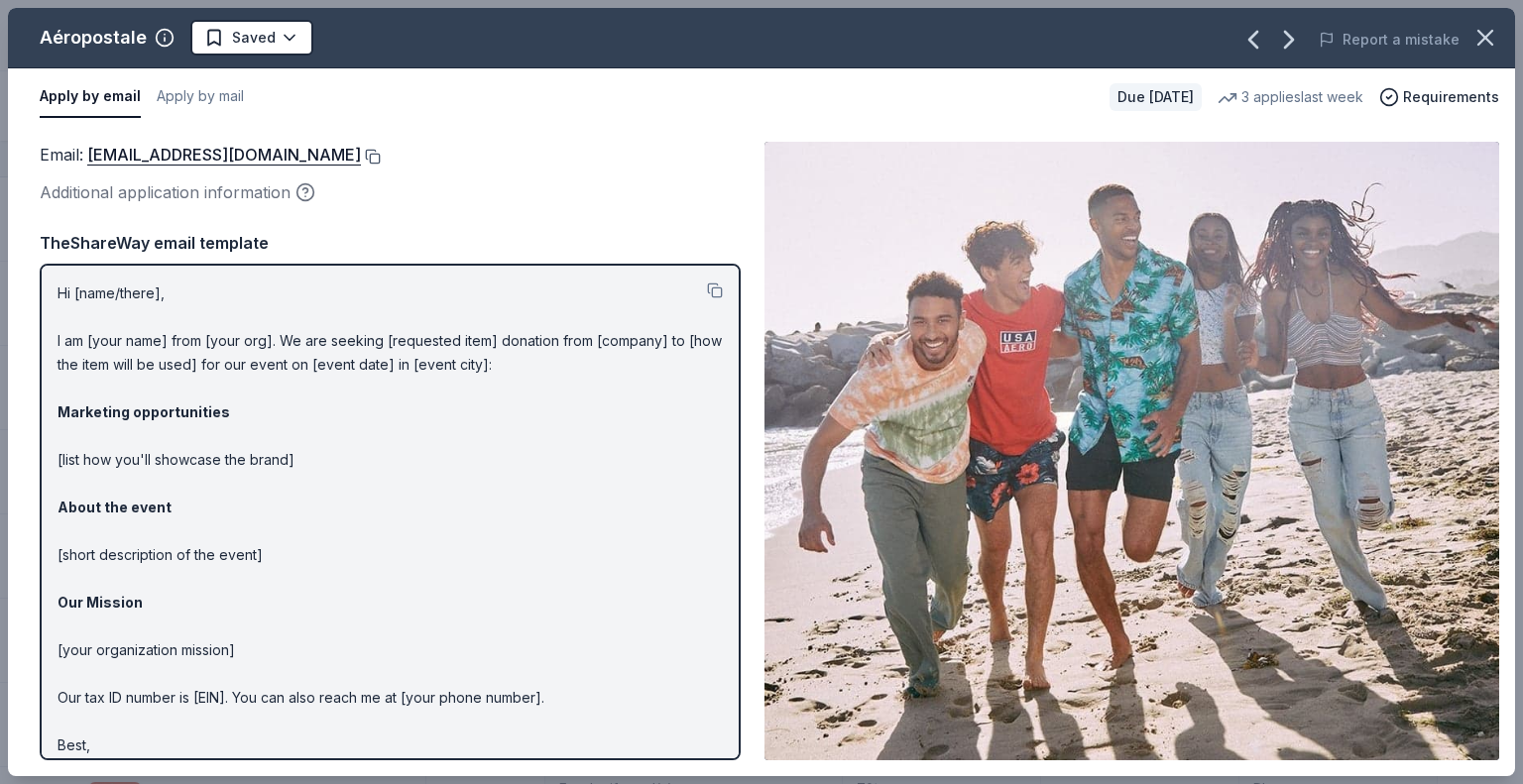
click at [381, 153] on button at bounding box center [371, 157] width 20 height 16
click at [707, 291] on button at bounding box center [715, 291] width 16 height 16
drag, startPoint x: 39, startPoint y: 35, endPoint x: 211, endPoint y: 74, distance: 176.4
click at [163, 33] on div "Aéropostale Saved" at bounding box center [460, 38] width 904 height 36
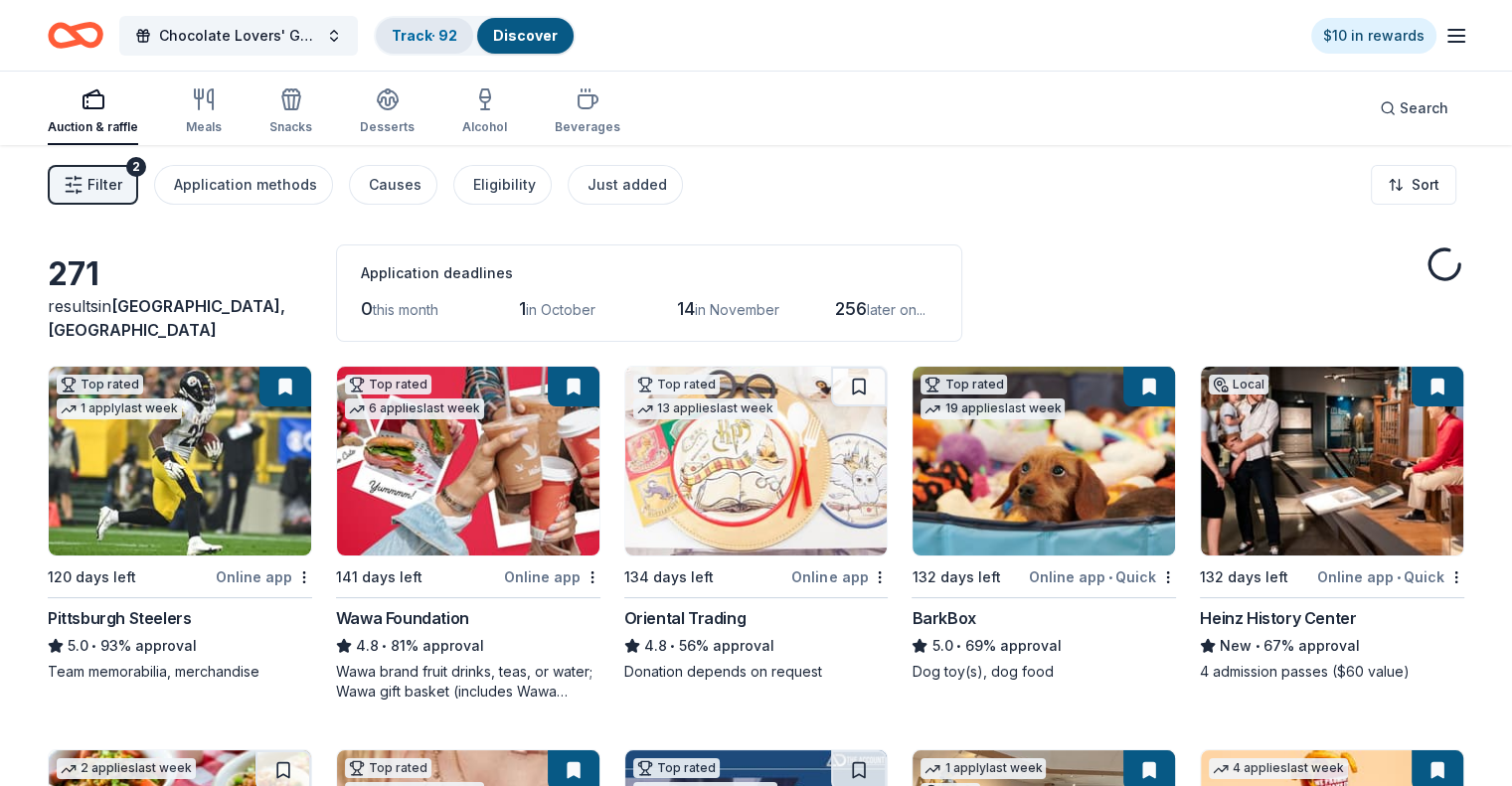
click at [448, 20] on div "Track · 92" at bounding box center [425, 36] width 98 height 36
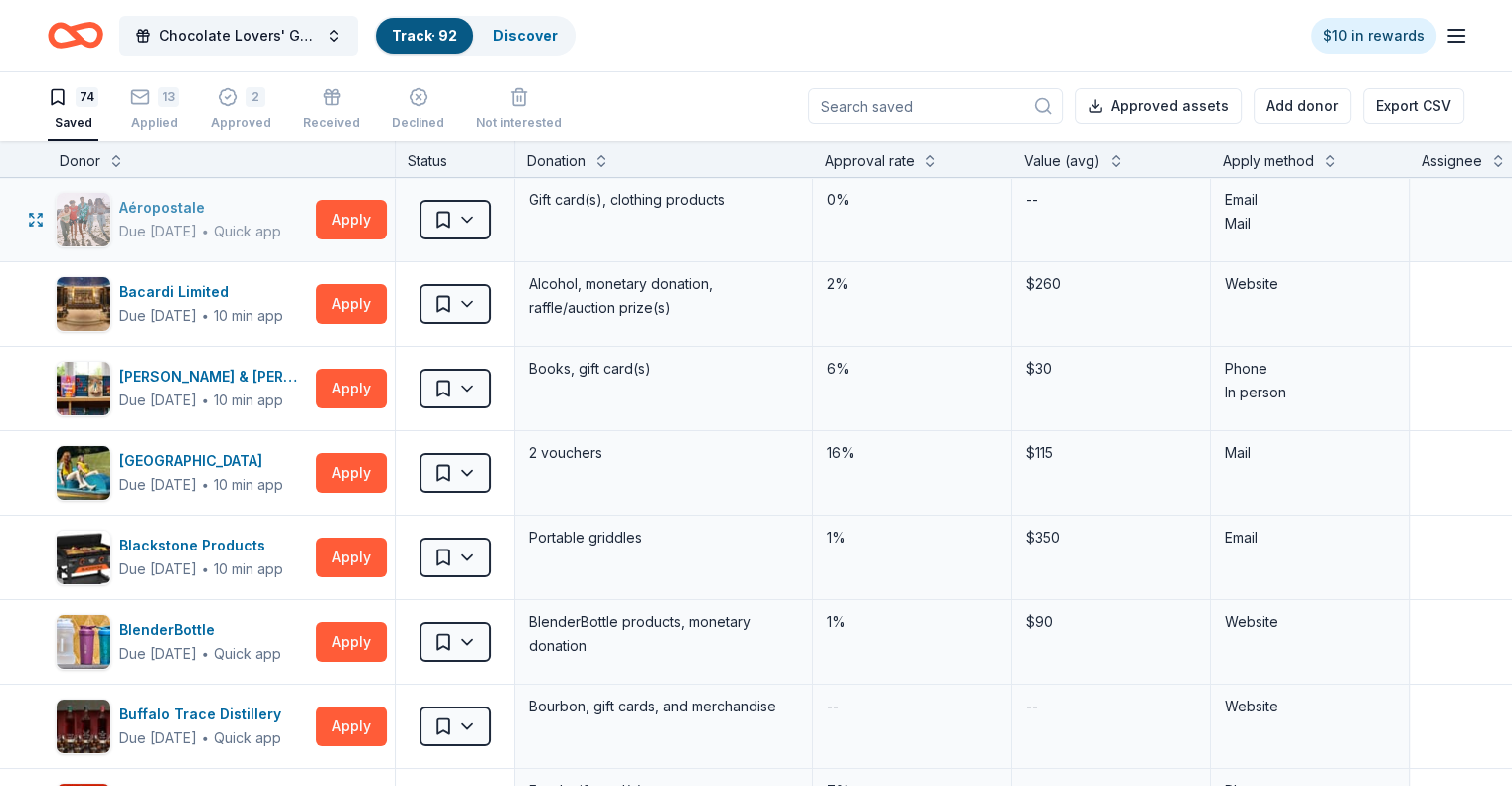
drag, startPoint x: 151, startPoint y: 204, endPoint x: 207, endPoint y: 200, distance: 56.1
click at [207, 200] on div "Aéropostale" at bounding box center [200, 208] width 162 height 24
click at [387, 389] on button "Apply" at bounding box center [351, 389] width 71 height 40
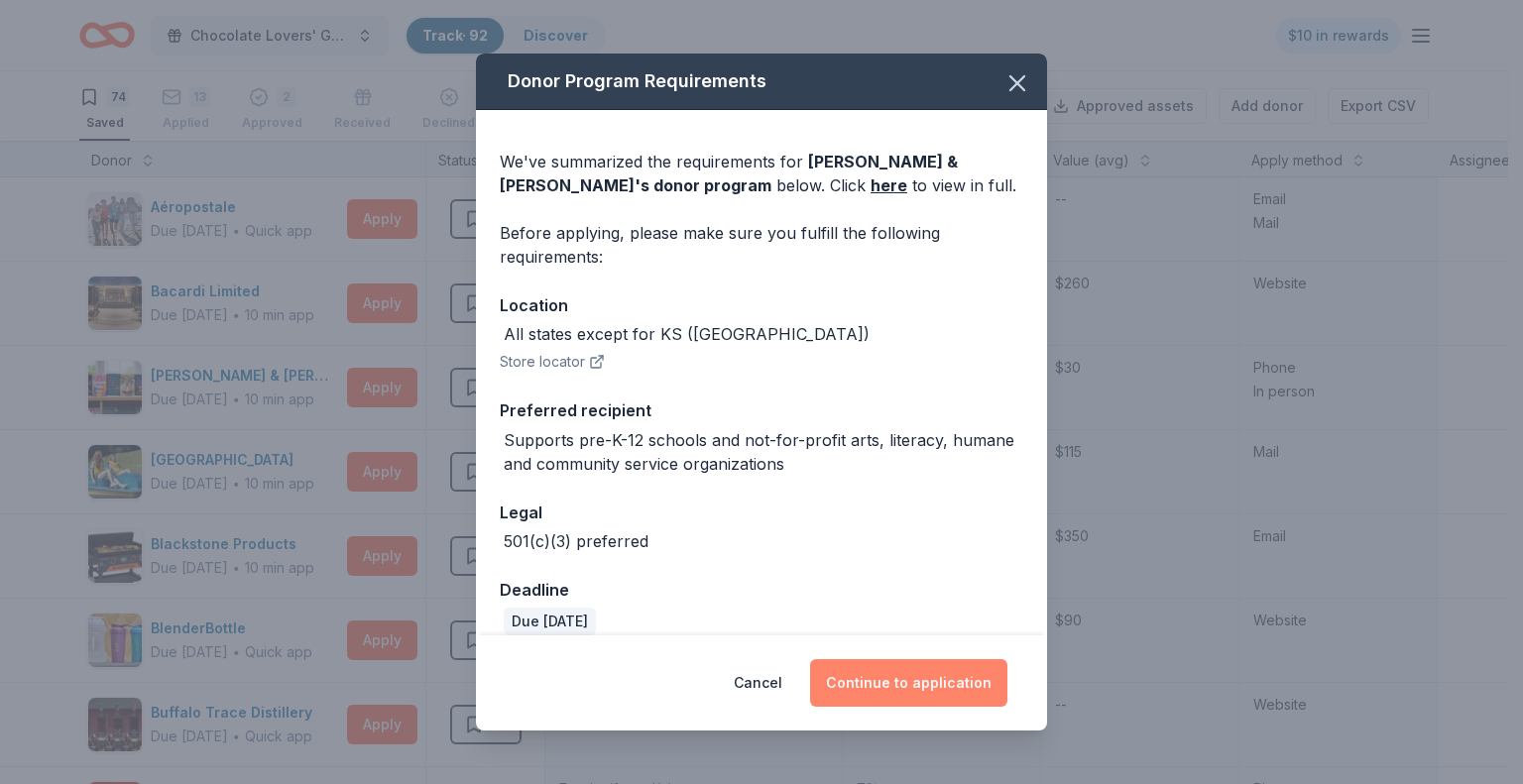
click at [893, 684] on button "Continue to application" at bounding box center [908, 683] width 198 height 48
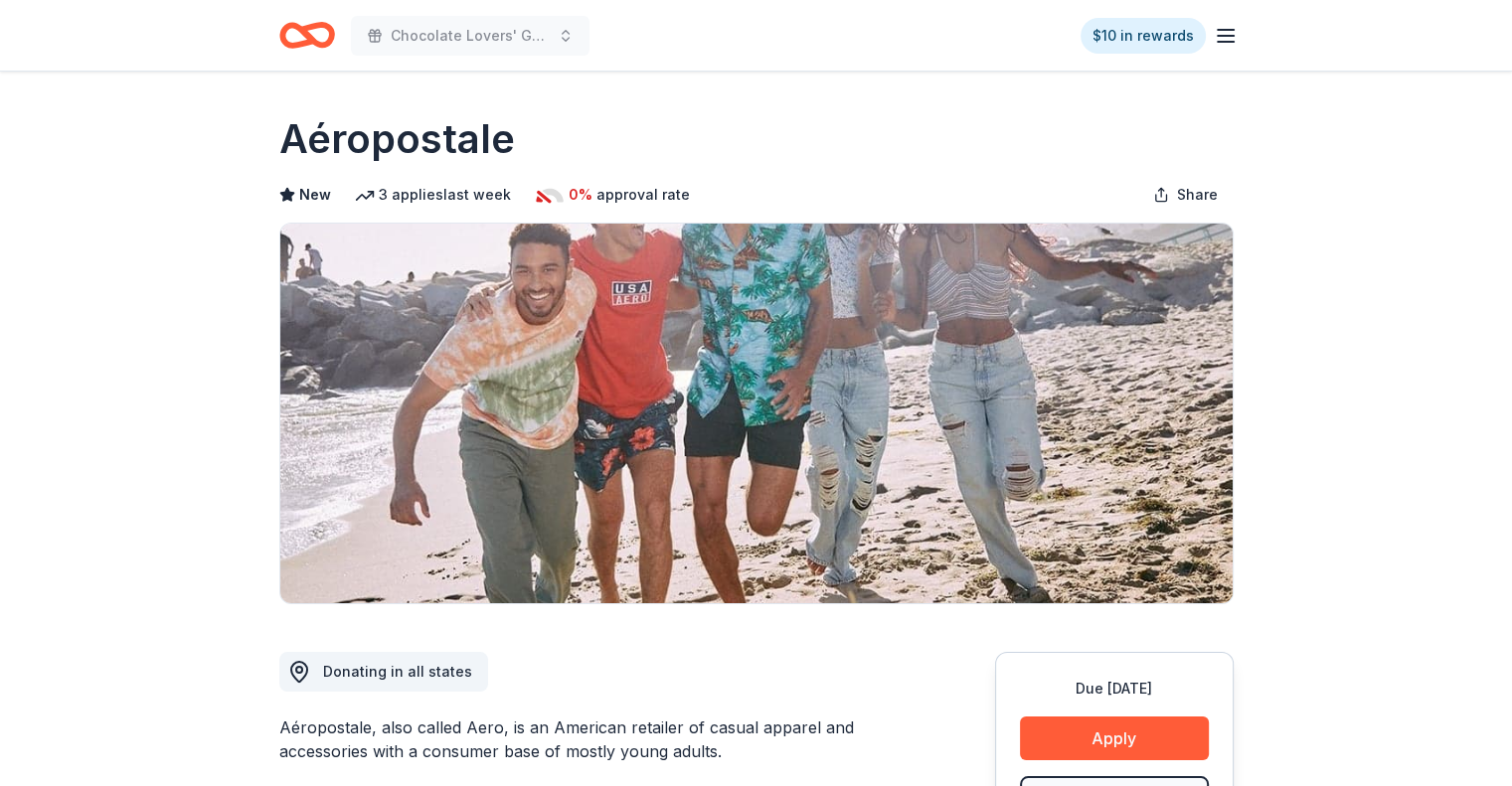
drag, startPoint x: 285, startPoint y: 132, endPoint x: 471, endPoint y: 154, distance: 187.3
click at [471, 154] on h1 "Aéropostale" at bounding box center [397, 139] width 236 height 56
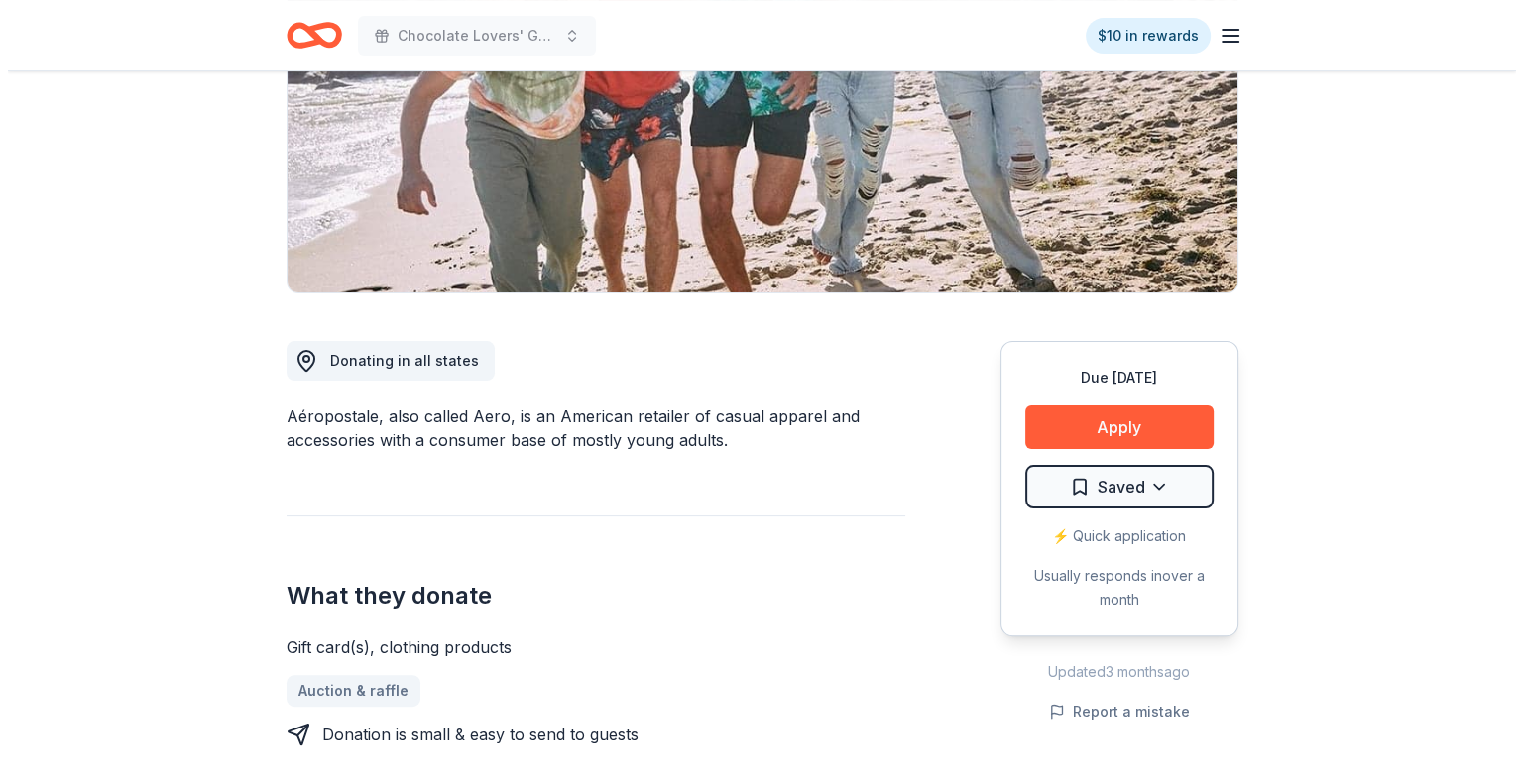
scroll to position [397, 0]
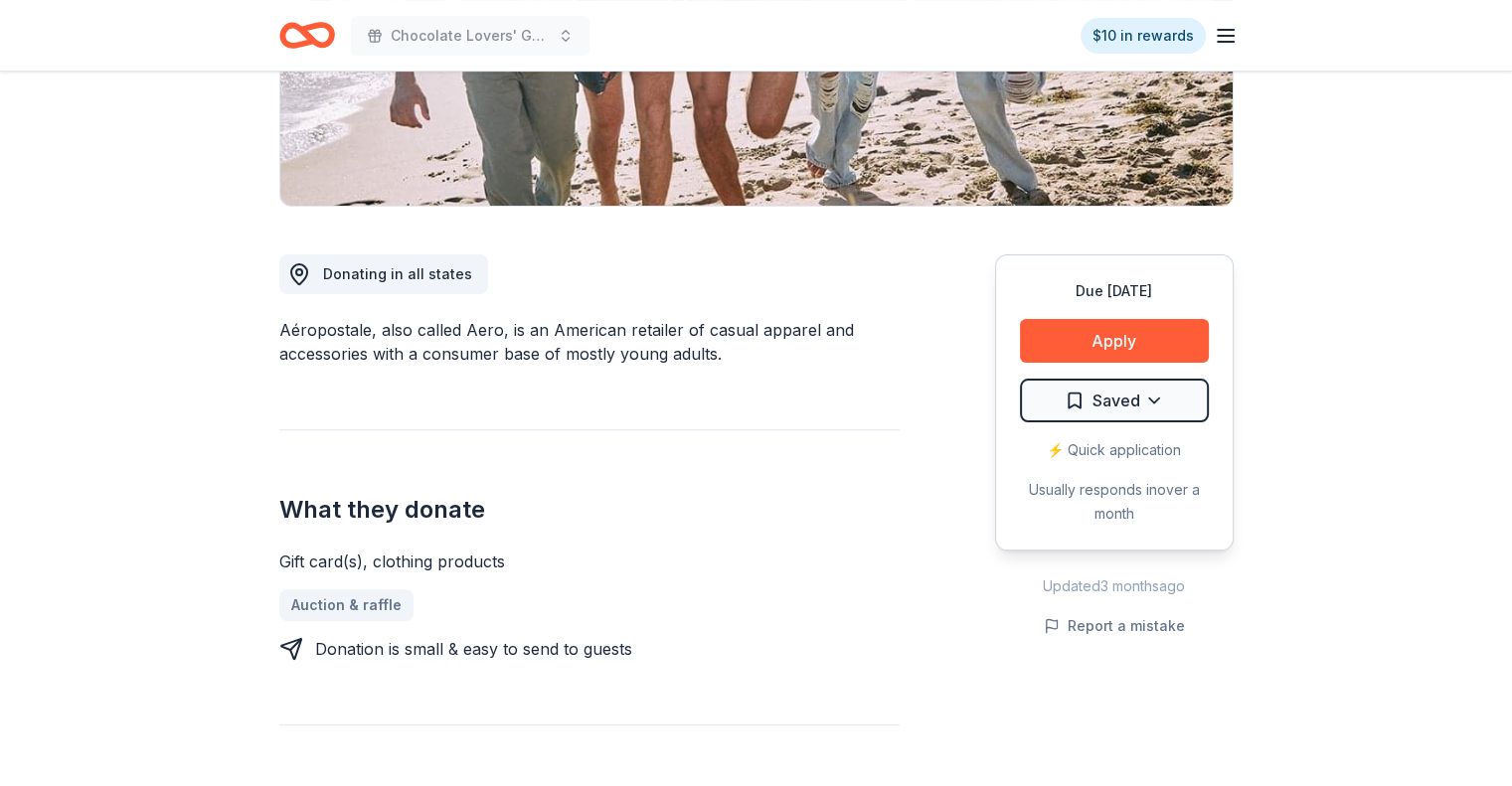
drag, startPoint x: 277, startPoint y: 329, endPoint x: 362, endPoint y: 325, distance: 85.1
drag, startPoint x: 359, startPoint y: 326, endPoint x: 375, endPoint y: 328, distance: 16.1
click at [375, 328] on div "Aéropostale, also called Aero, is an American retailer of casual apparel and ac…" at bounding box center [589, 342] width 620 height 48
drag, startPoint x: 728, startPoint y: 357, endPoint x: 206, endPoint y: 344, distance: 522.2
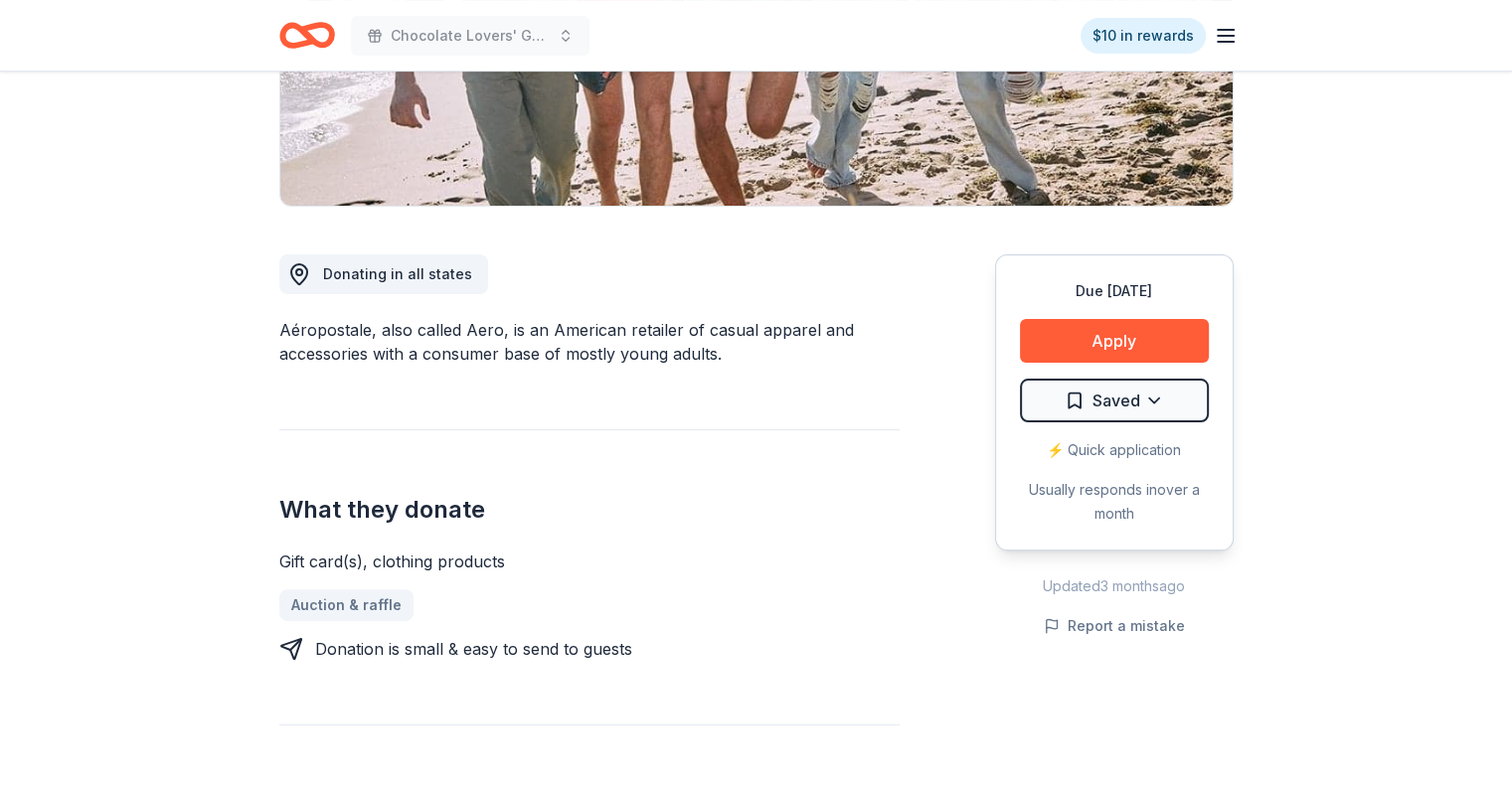
click at [1115, 333] on button "Apply" at bounding box center [1115, 341] width 189 height 44
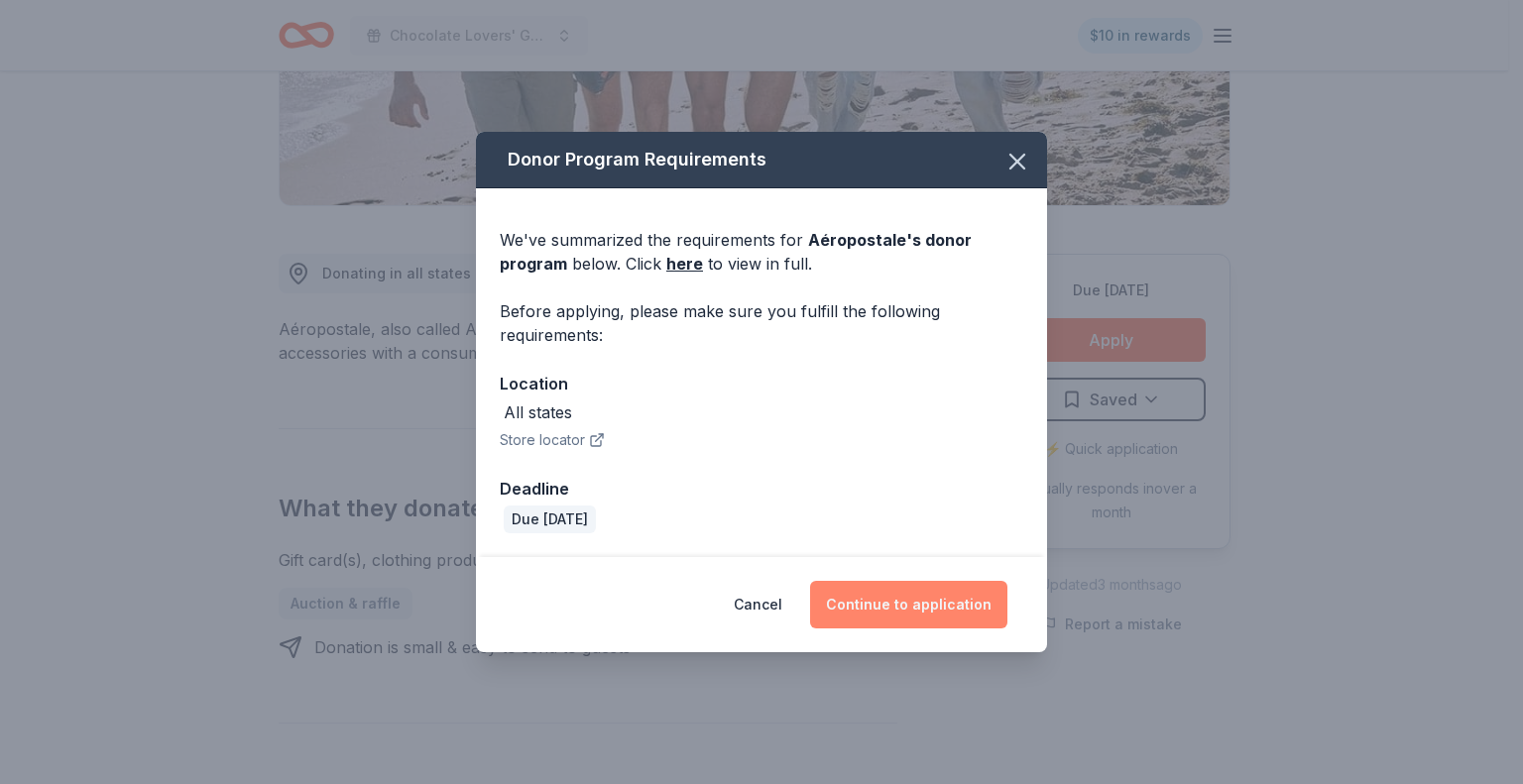
click at [903, 597] on button "Continue to application" at bounding box center [908, 604] width 198 height 48
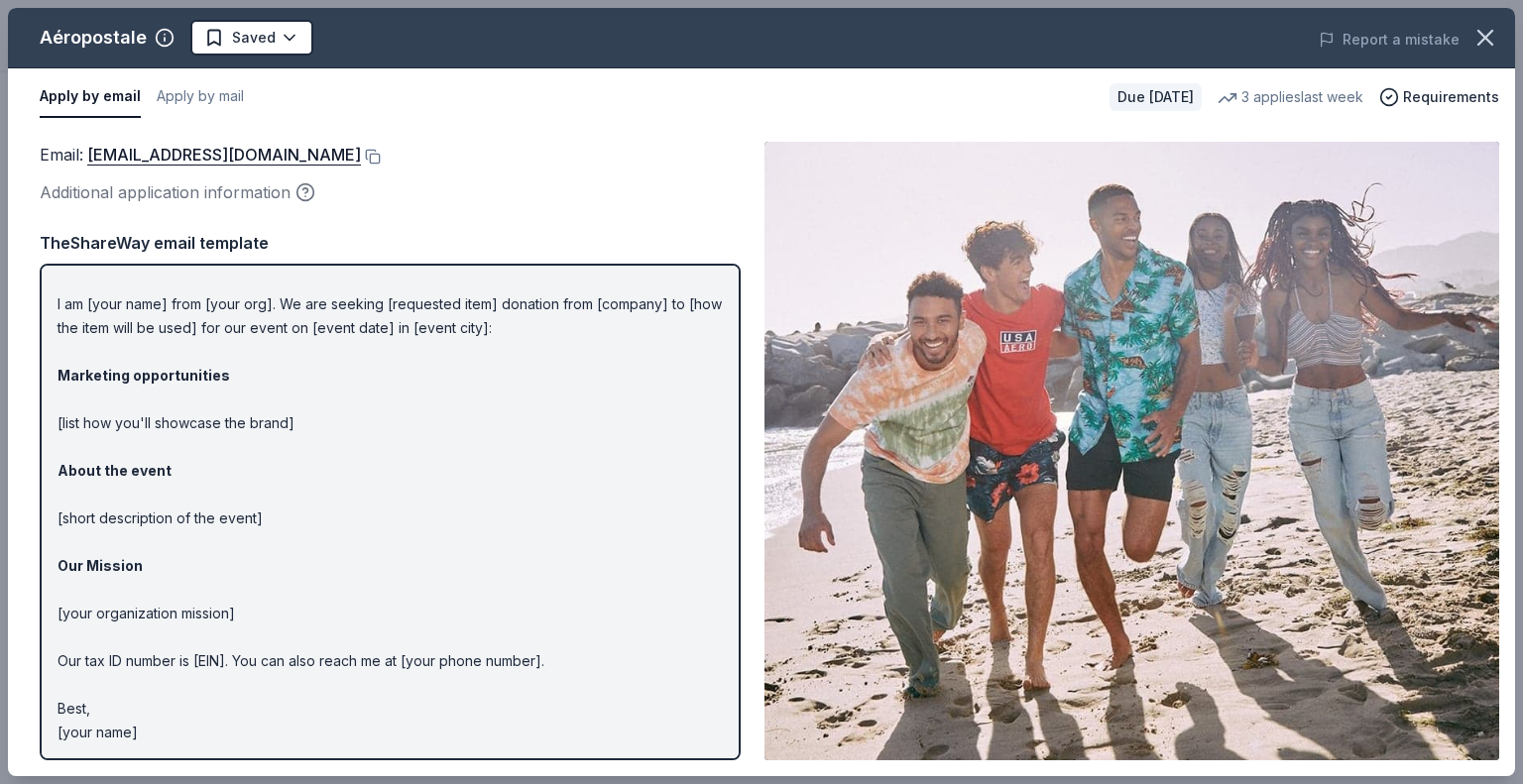
scroll to position [0, 0]
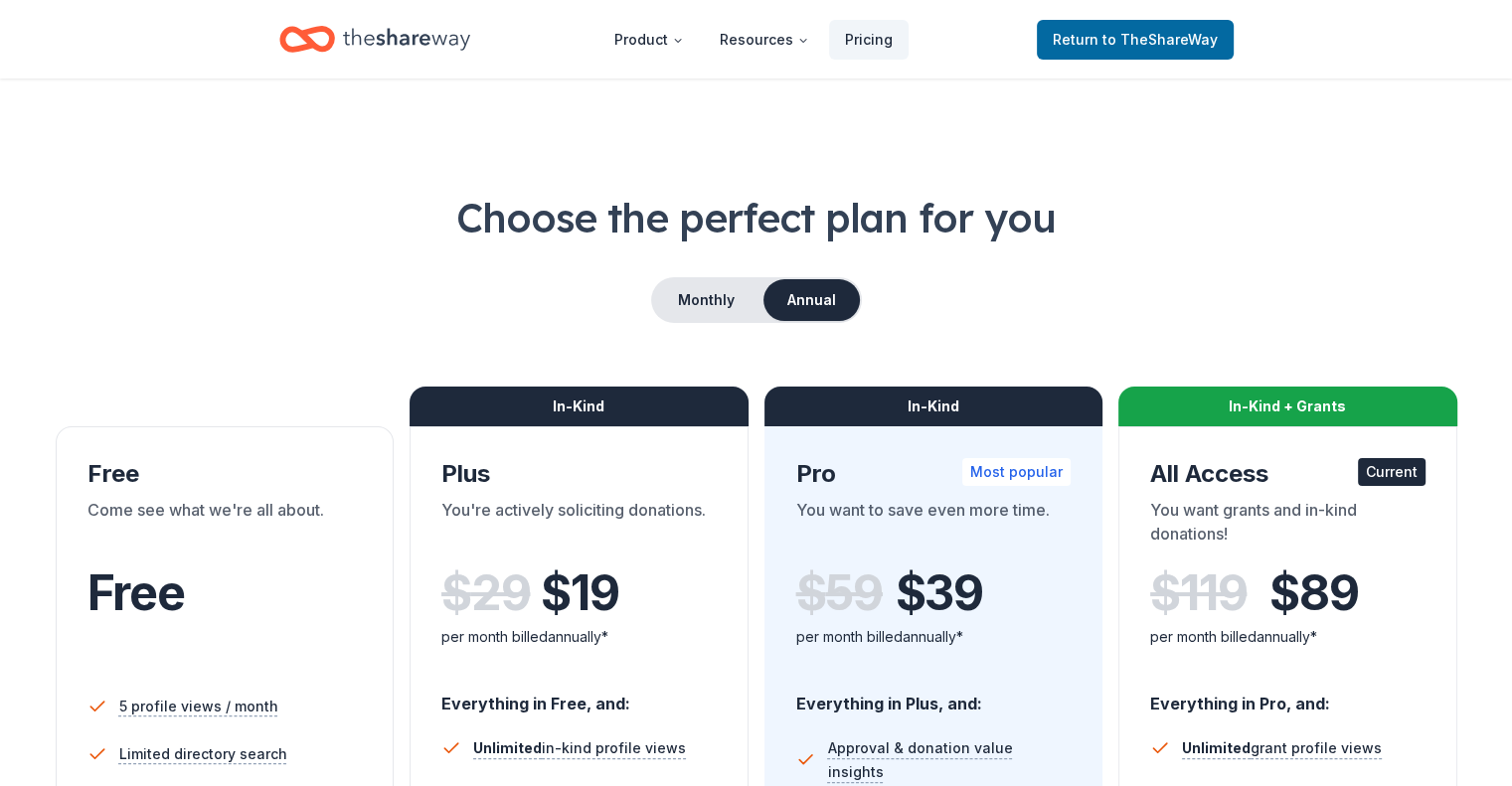
click at [358, 40] on icon "Home" at bounding box center [407, 39] width 127 height 41
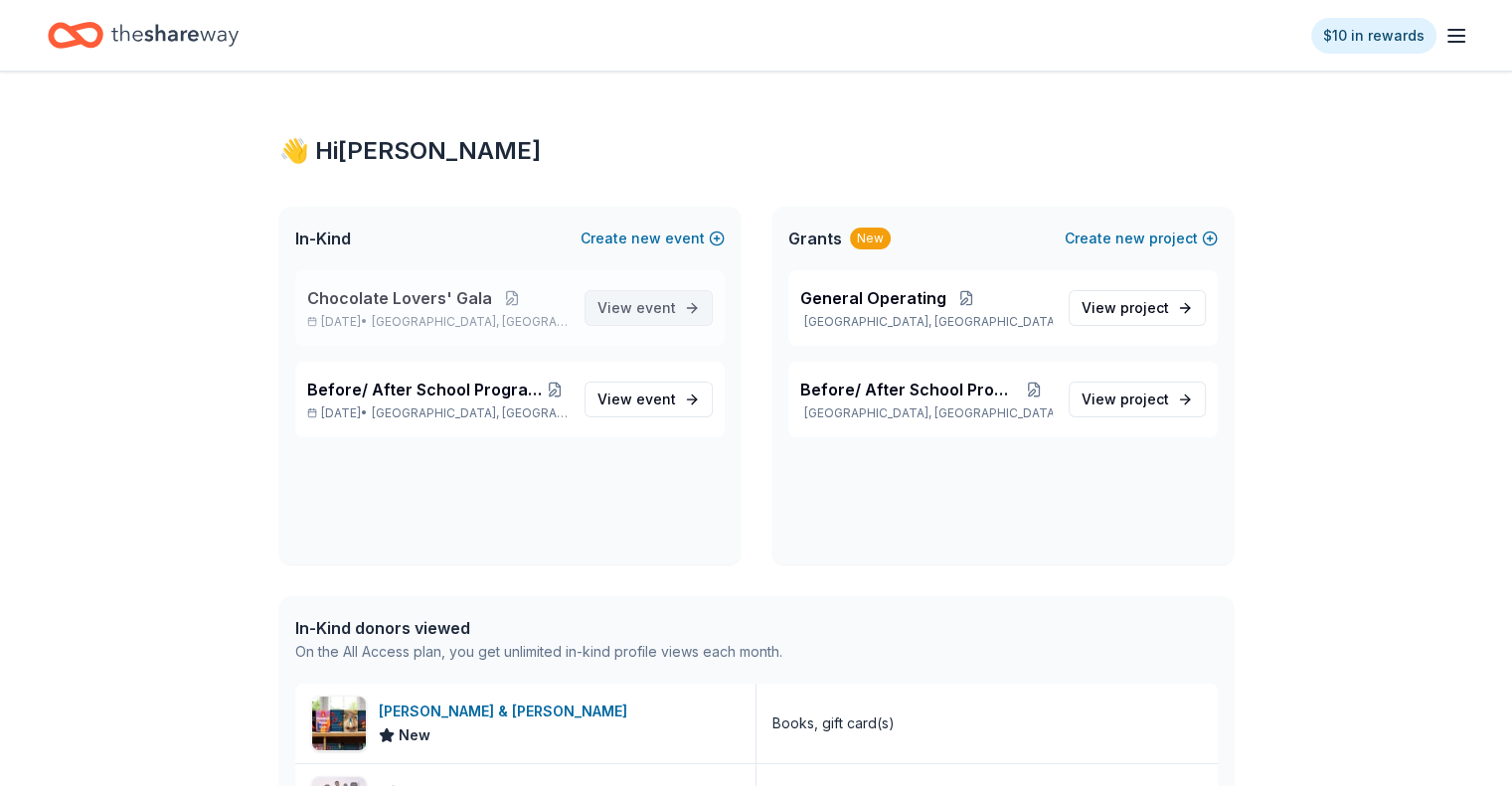
click at [640, 316] on span "View event" at bounding box center [636, 308] width 79 height 24
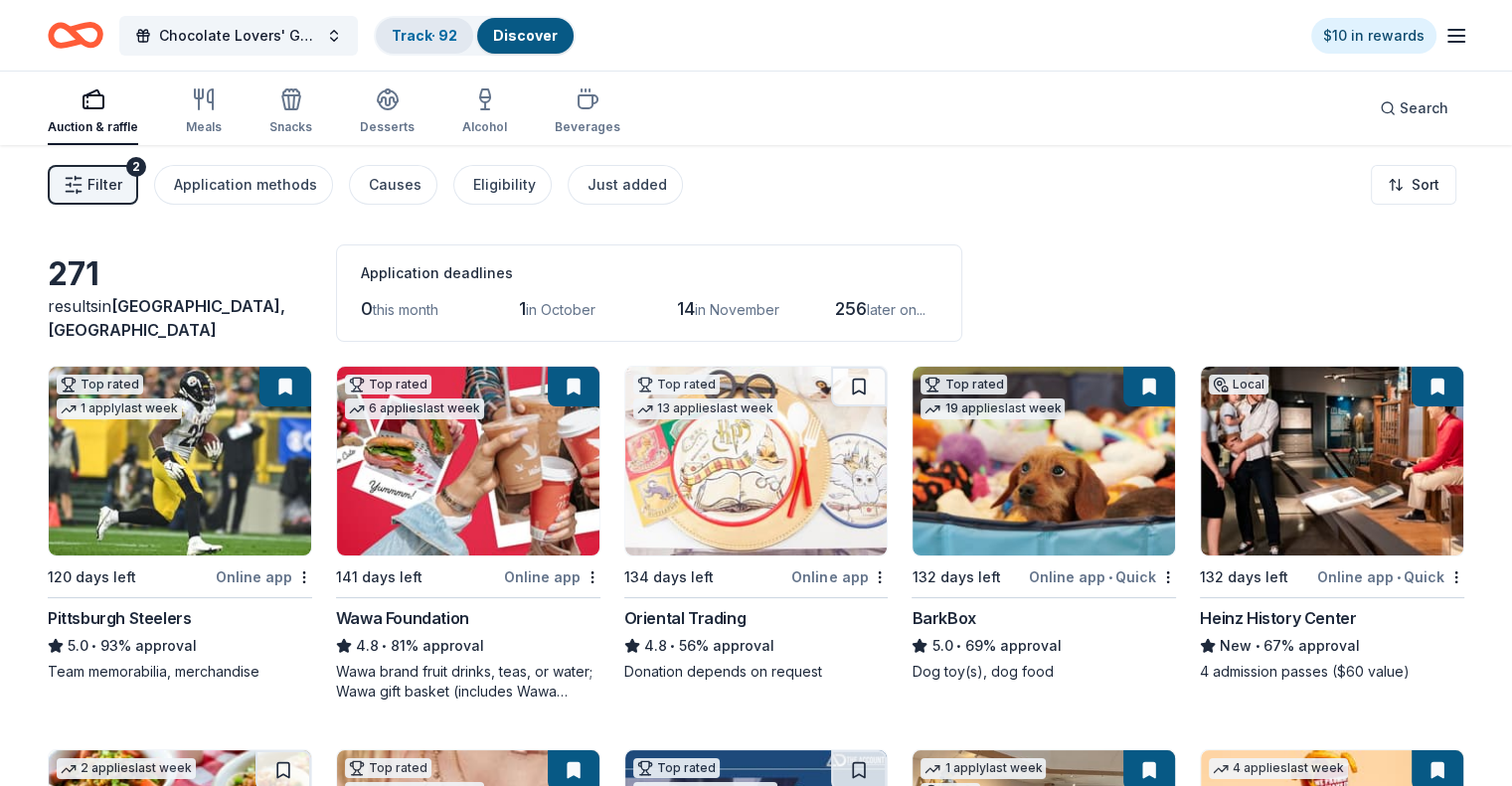
click at [443, 34] on link "Track · 92" at bounding box center [425, 35] width 66 height 17
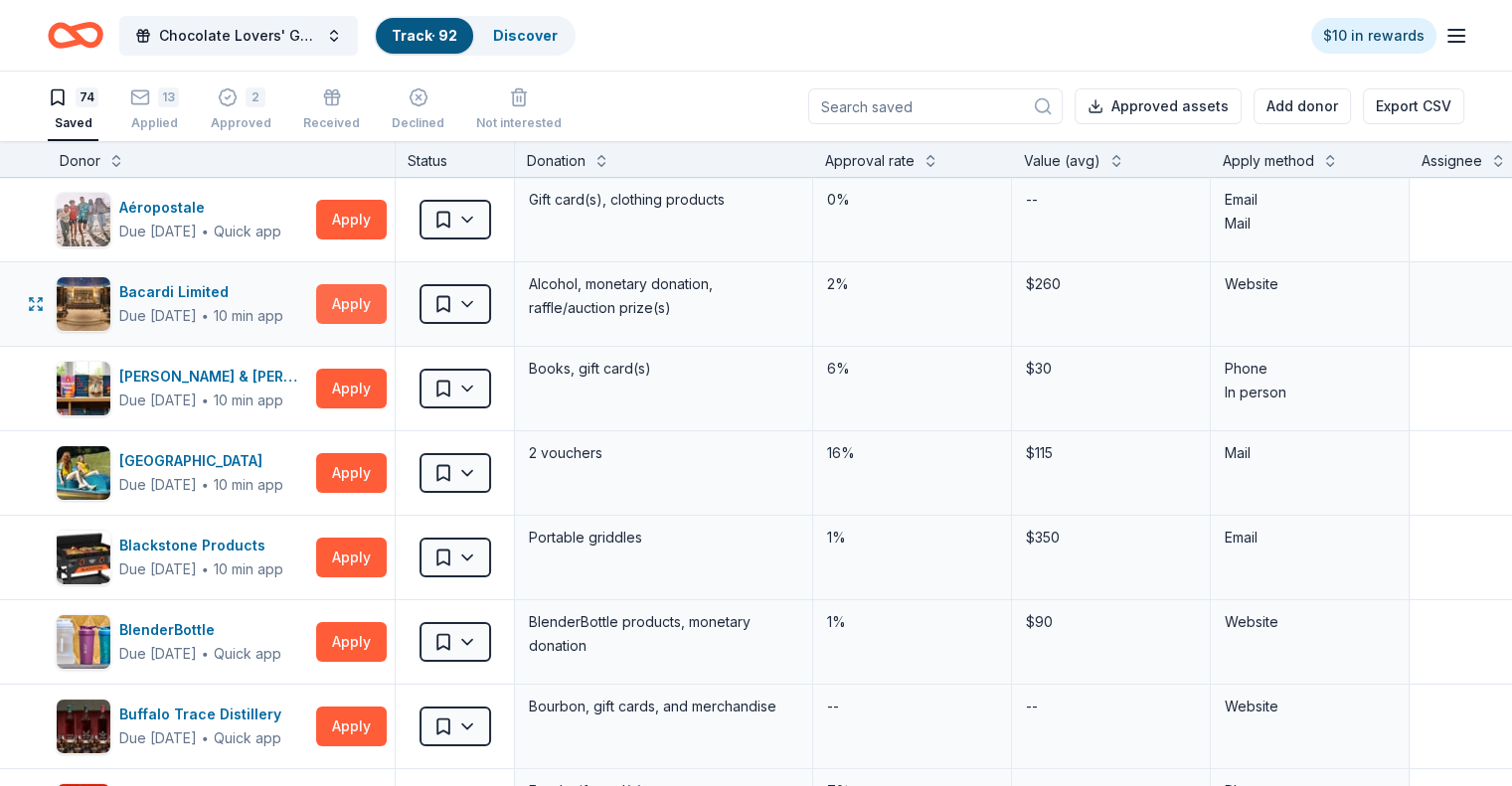
click at [362, 308] on button "Apply" at bounding box center [351, 304] width 71 height 40
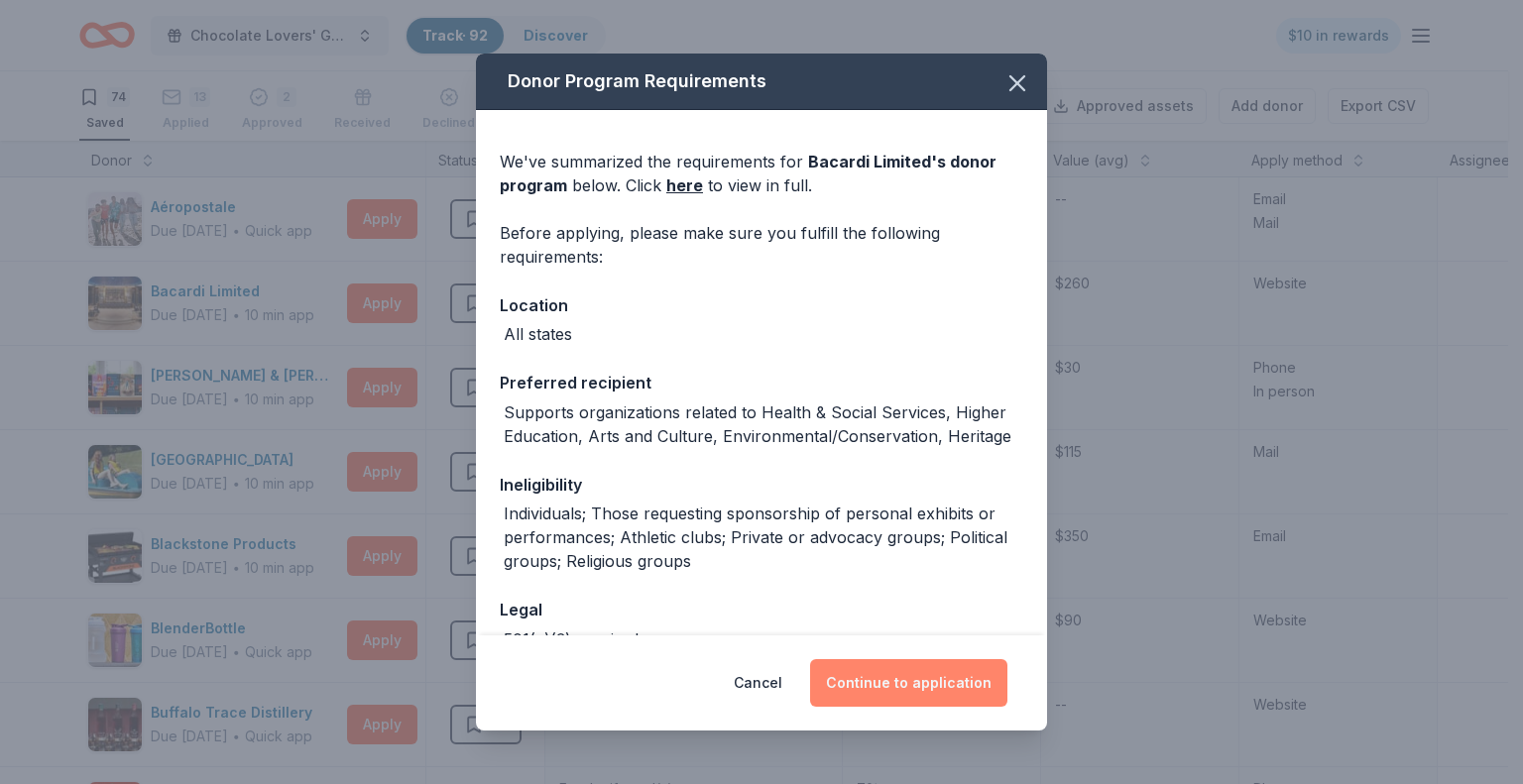
click at [915, 692] on button "Continue to application" at bounding box center [908, 683] width 198 height 48
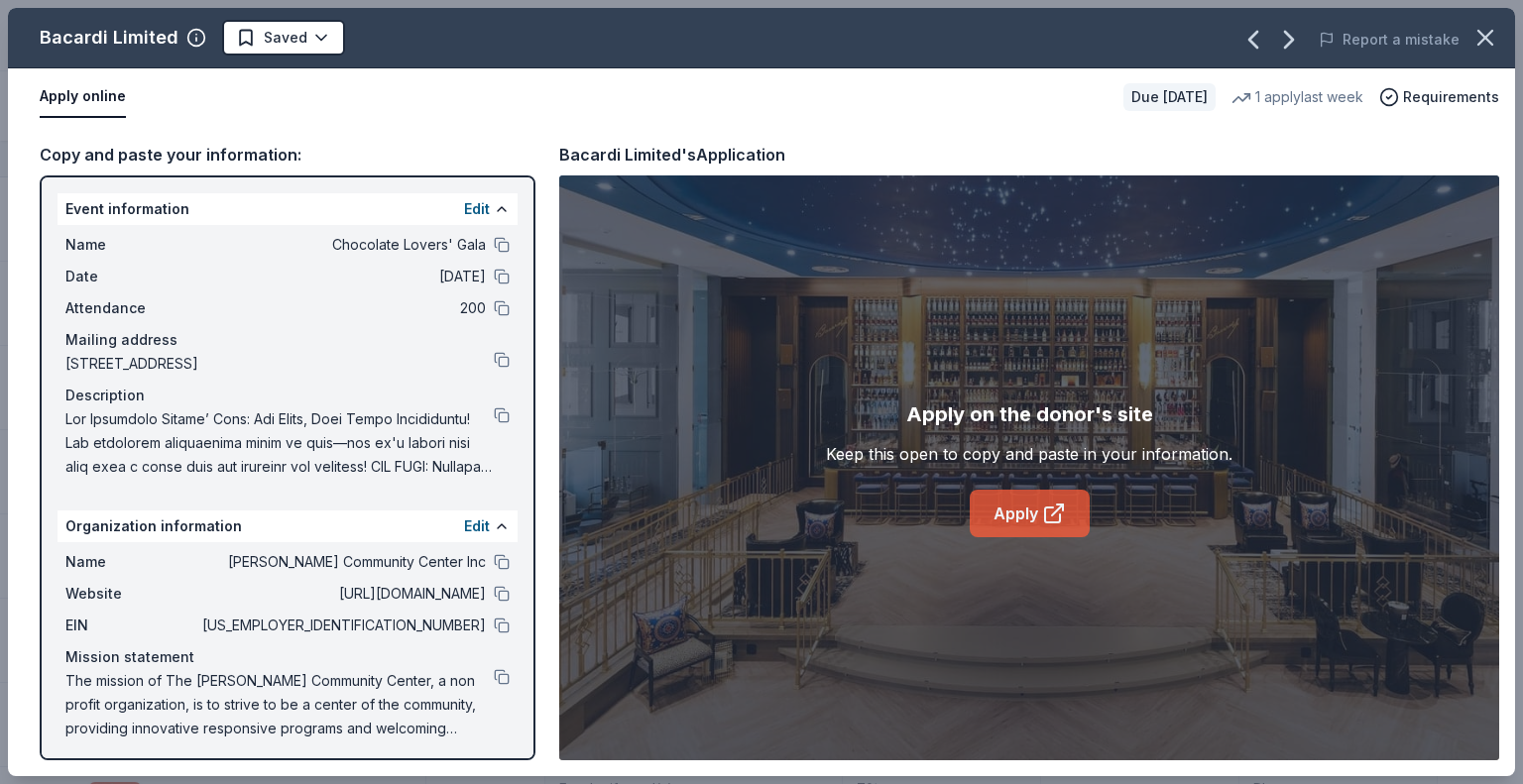
click at [991, 529] on link "Apply" at bounding box center [1030, 513] width 120 height 48
